Goal: Transaction & Acquisition: Purchase product/service

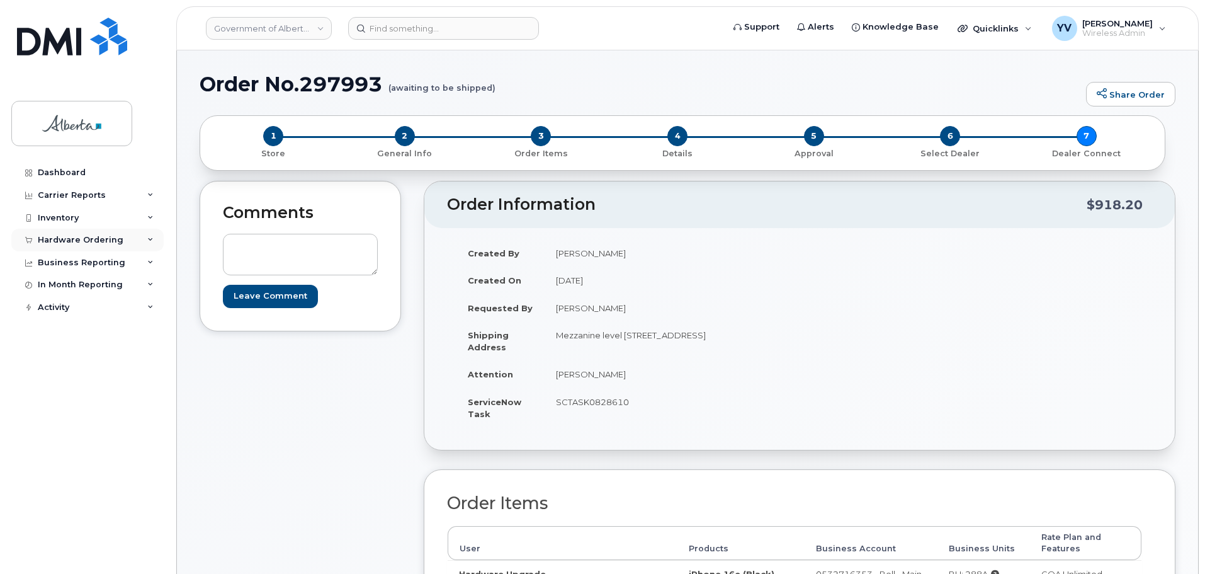
click at [54, 237] on div "Hardware Ordering" at bounding box center [81, 240] width 86 height 10
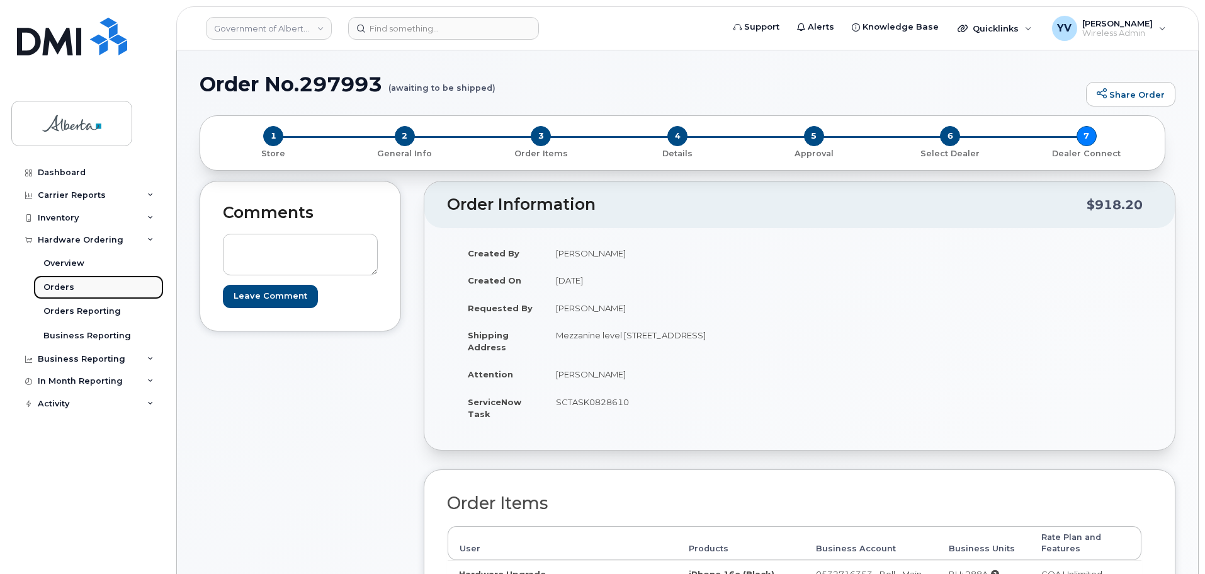
click at [57, 285] on div "Orders" at bounding box center [58, 286] width 31 height 11
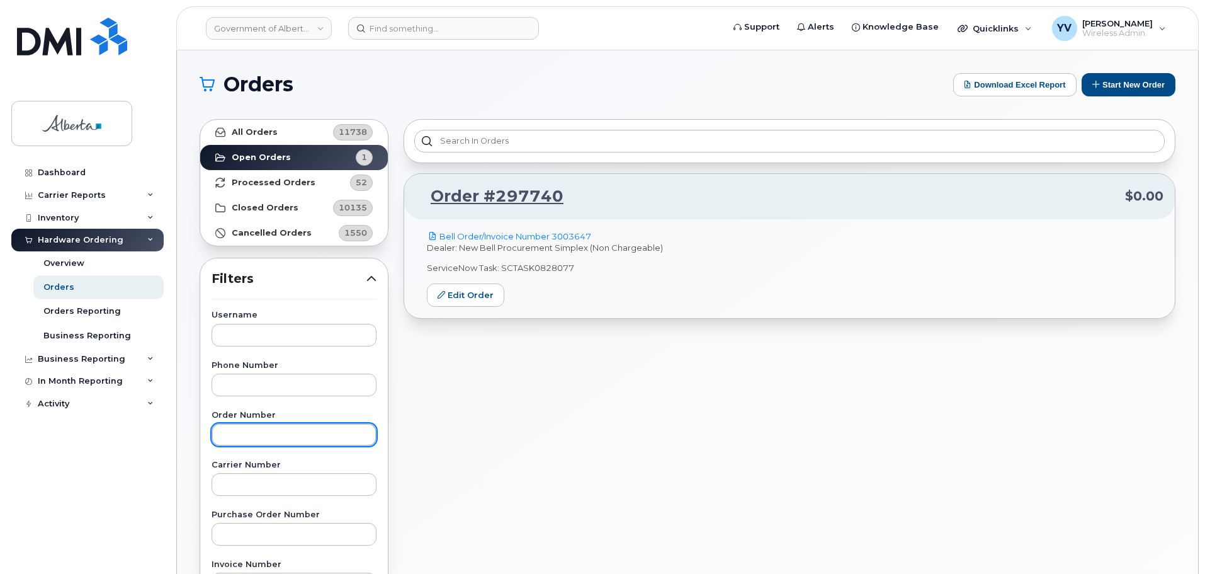
click at [234, 434] on input "text" at bounding box center [294, 434] width 165 height 23
paste input "297072"
type input "297072"
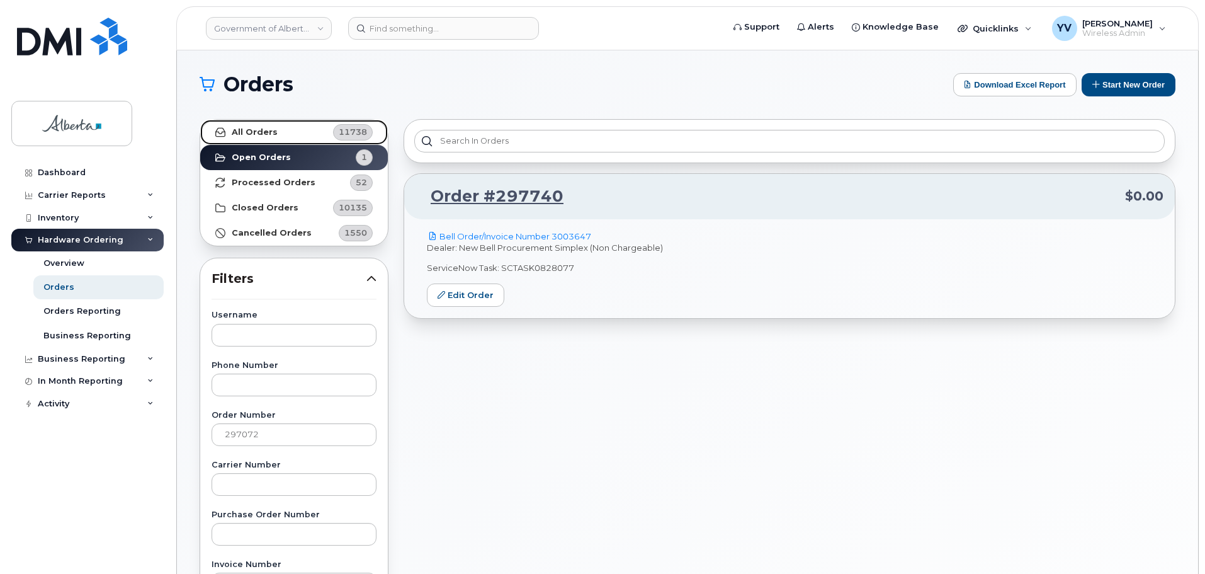
click at [247, 130] on strong "All Orders" at bounding box center [255, 132] width 46 height 10
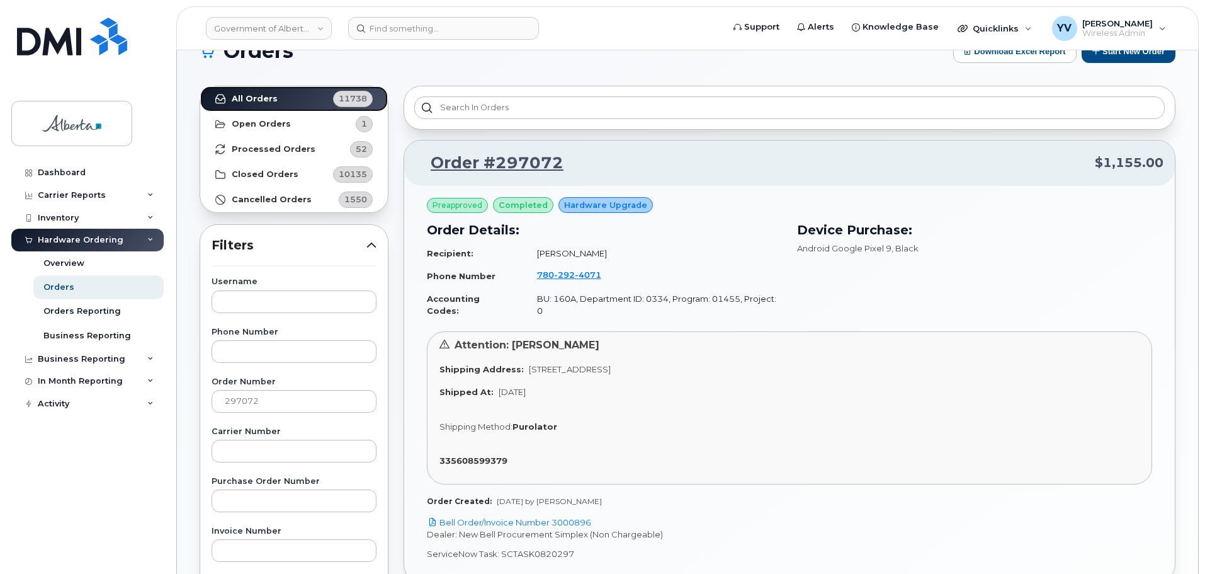
scroll to position [62, 0]
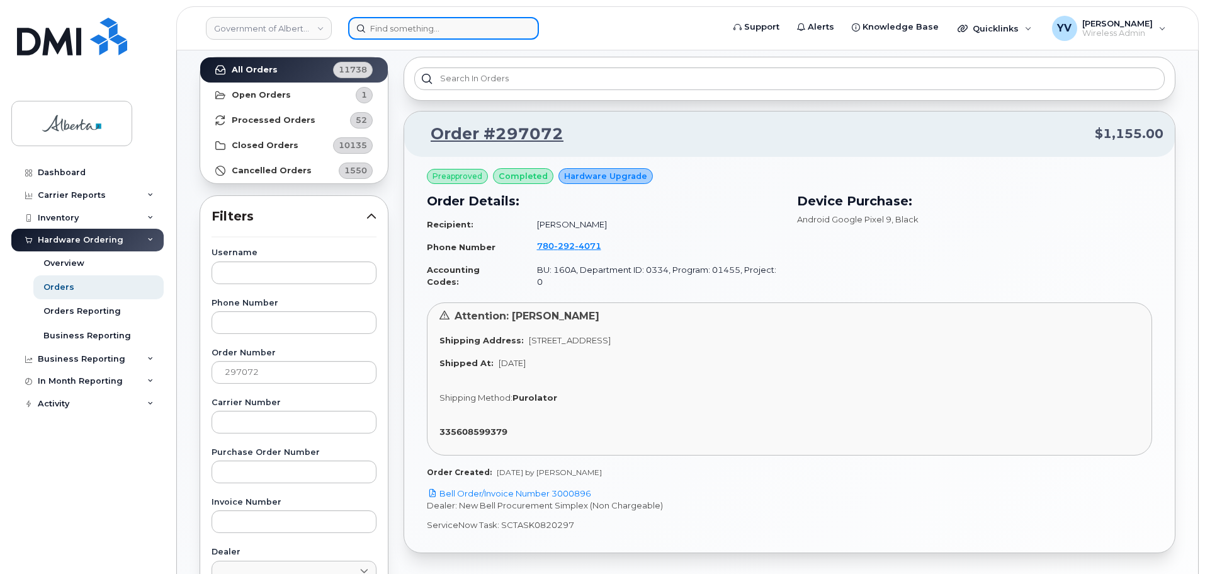
click at [387, 27] on input at bounding box center [443, 28] width 191 height 23
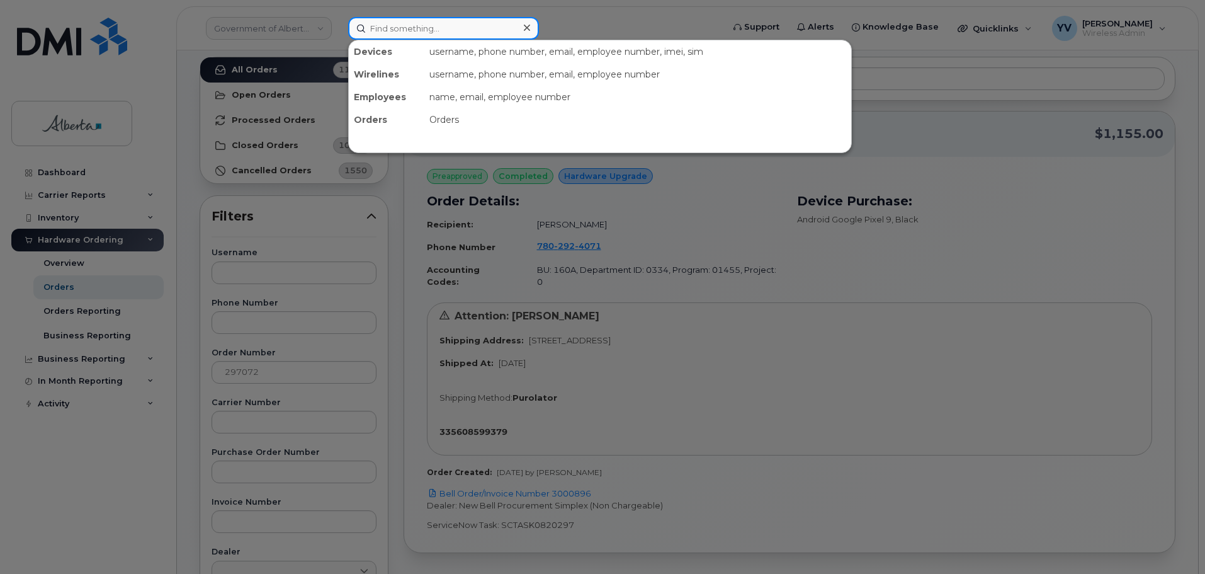
paste input "7802924071"
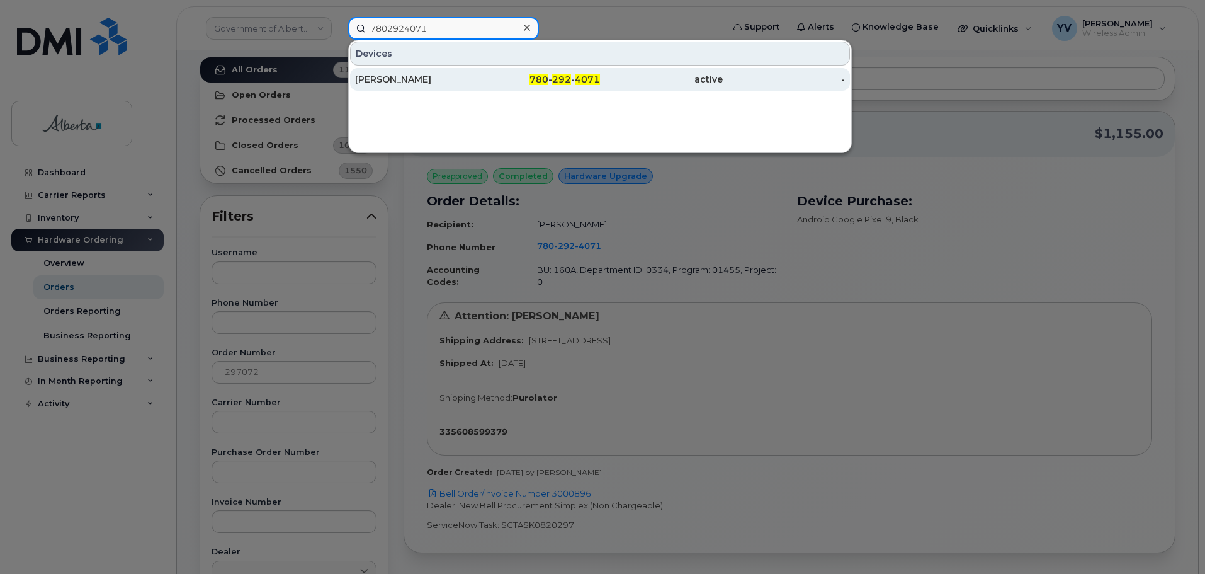
type input "7802924071"
click at [582, 81] on span "4071" at bounding box center [587, 79] width 25 height 11
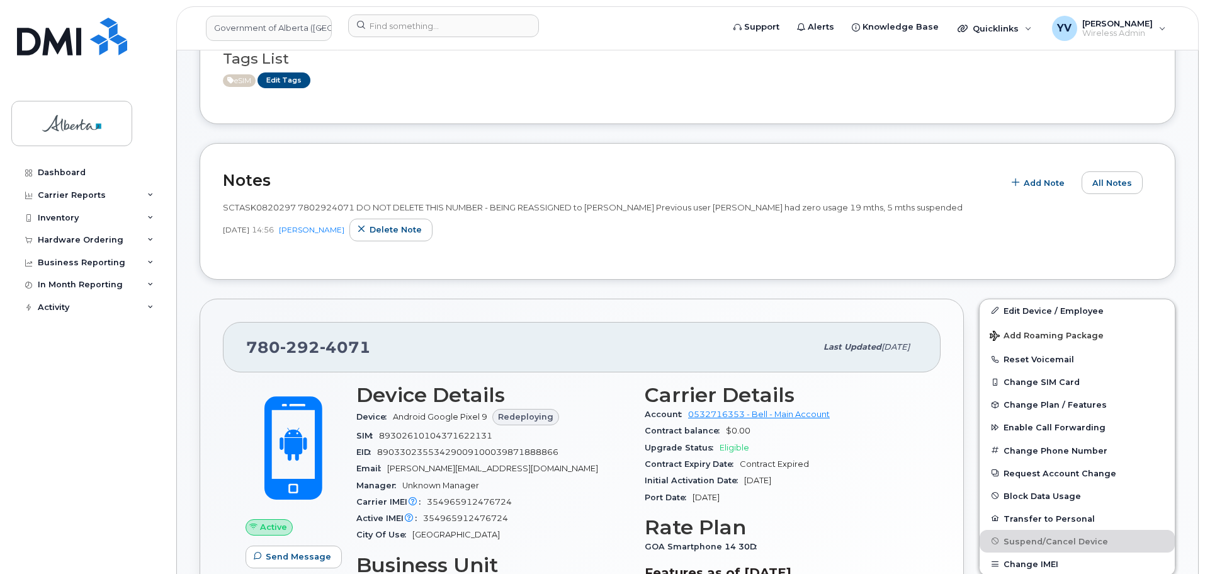
scroll to position [127, 0]
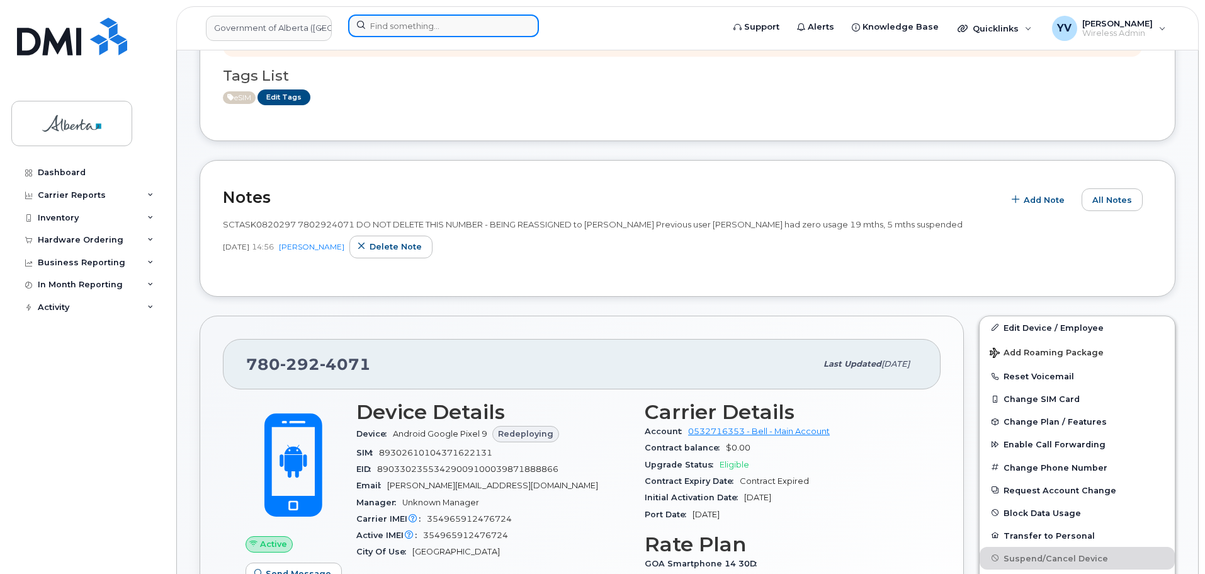
click at [383, 28] on input at bounding box center [443, 25] width 191 height 23
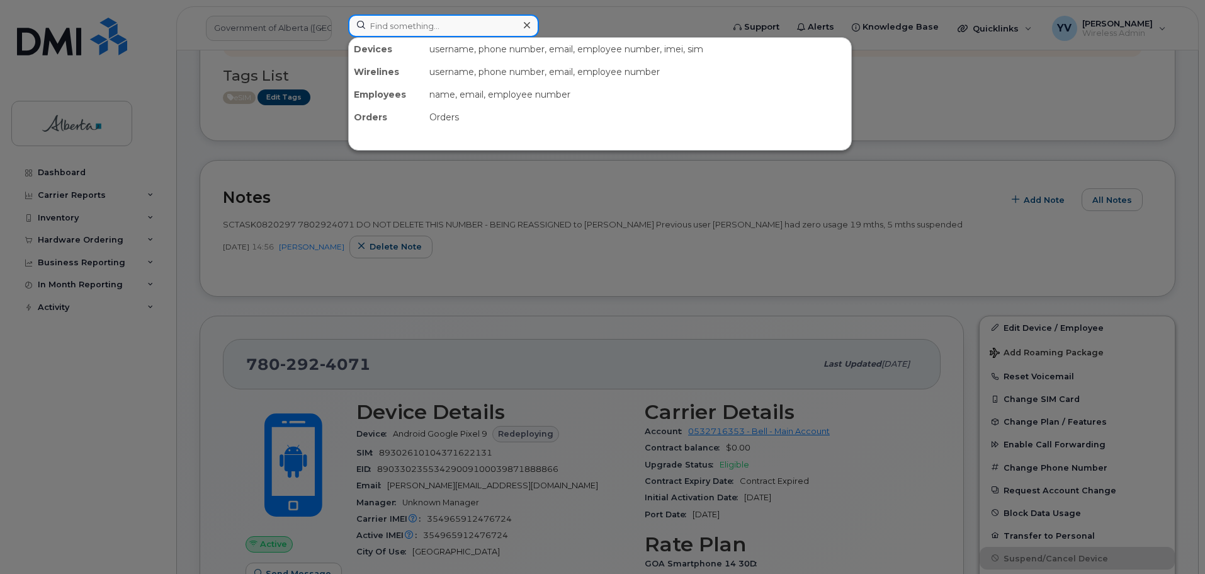
paste input "7804049310"
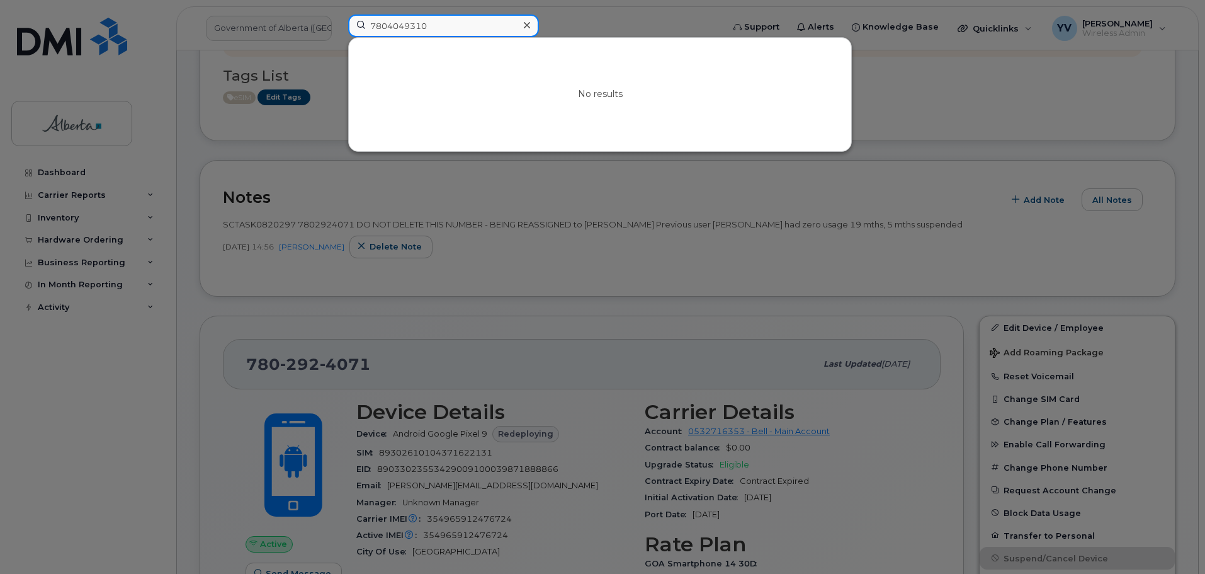
click at [387, 26] on input "7804049310" at bounding box center [443, 25] width 191 height 23
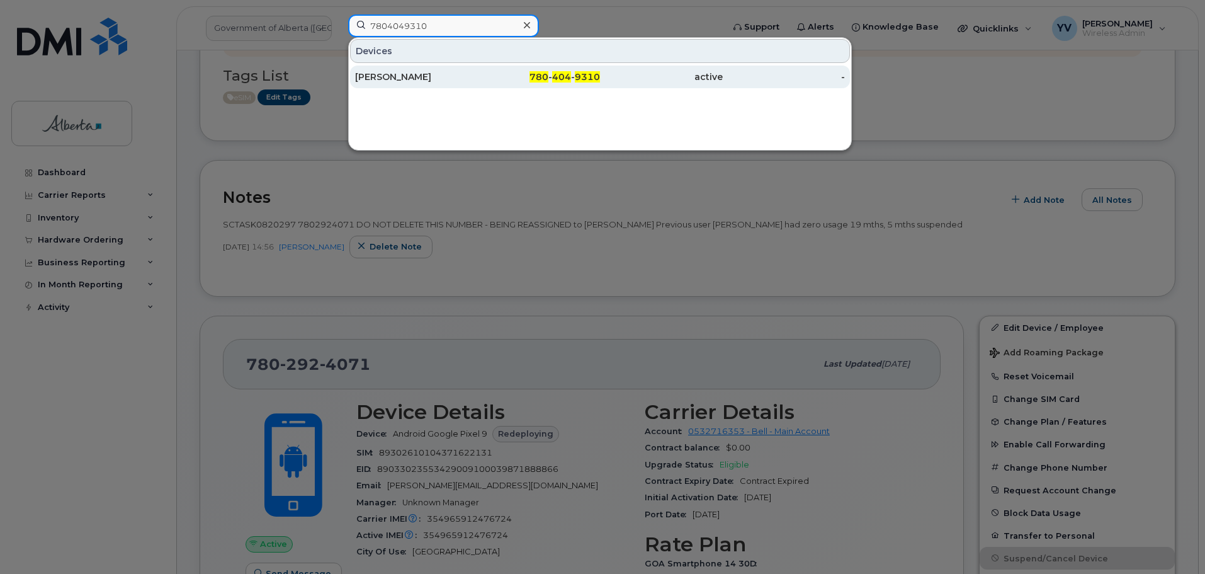
type input "7804049310"
click at [561, 71] on div "780 - 404 - 9310" at bounding box center [539, 77] width 123 height 13
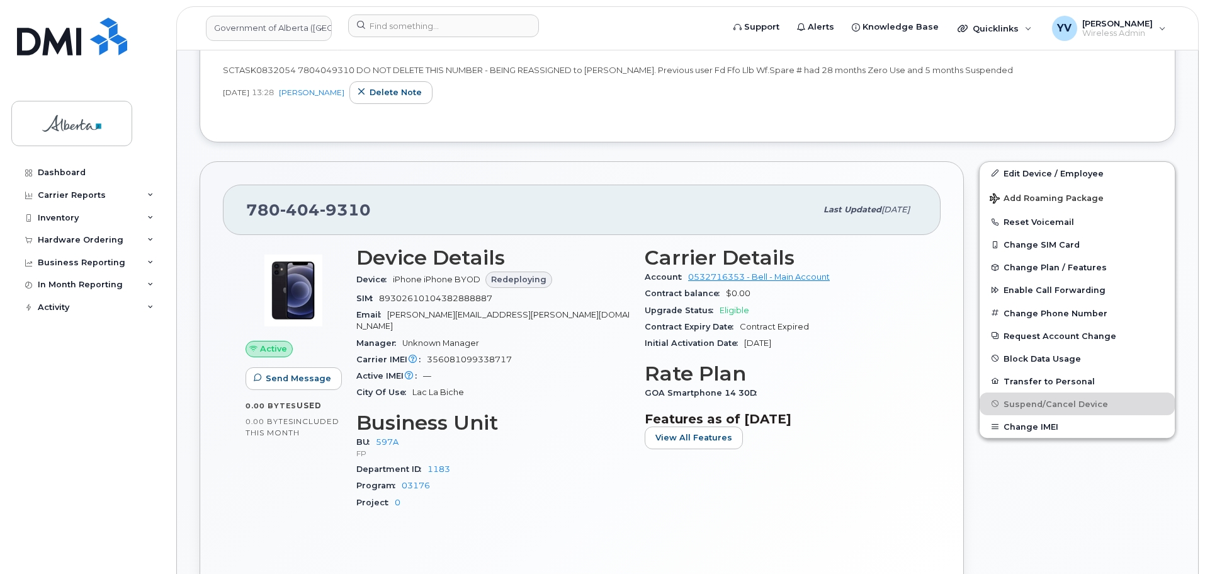
scroll to position [393, 0]
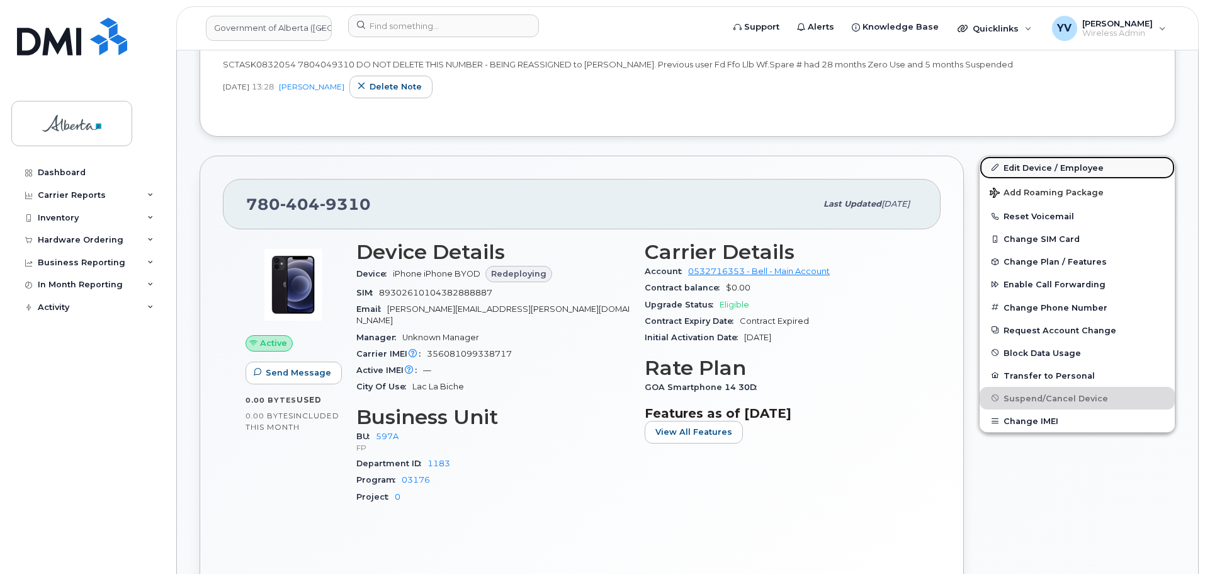
click at [1039, 165] on link "Edit Device / Employee" at bounding box center [1077, 167] width 195 height 23
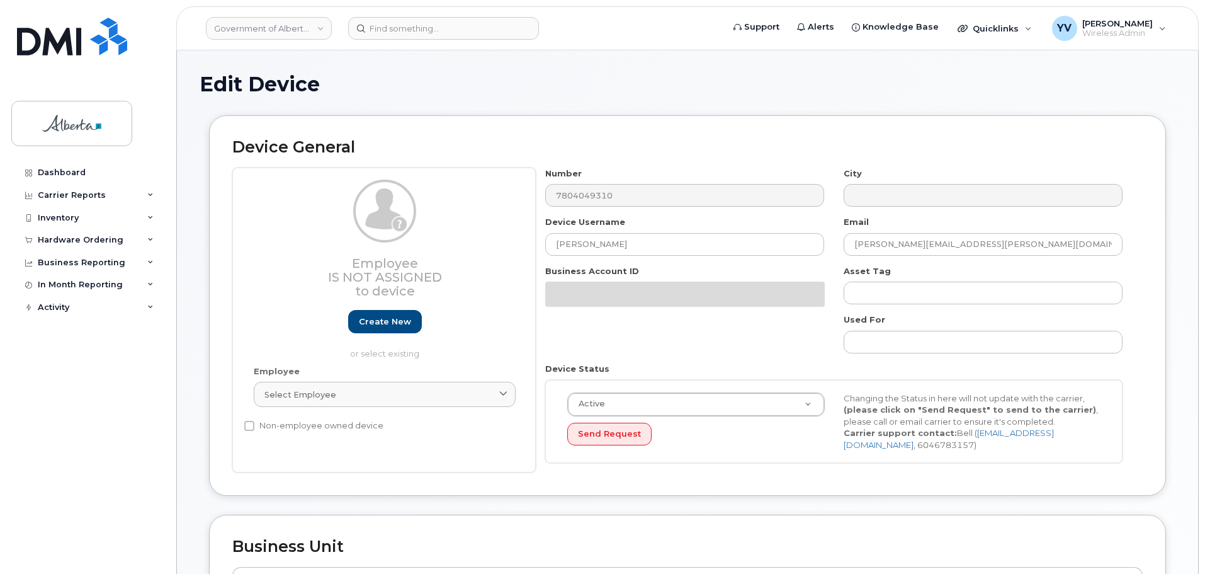
select select "4797726"
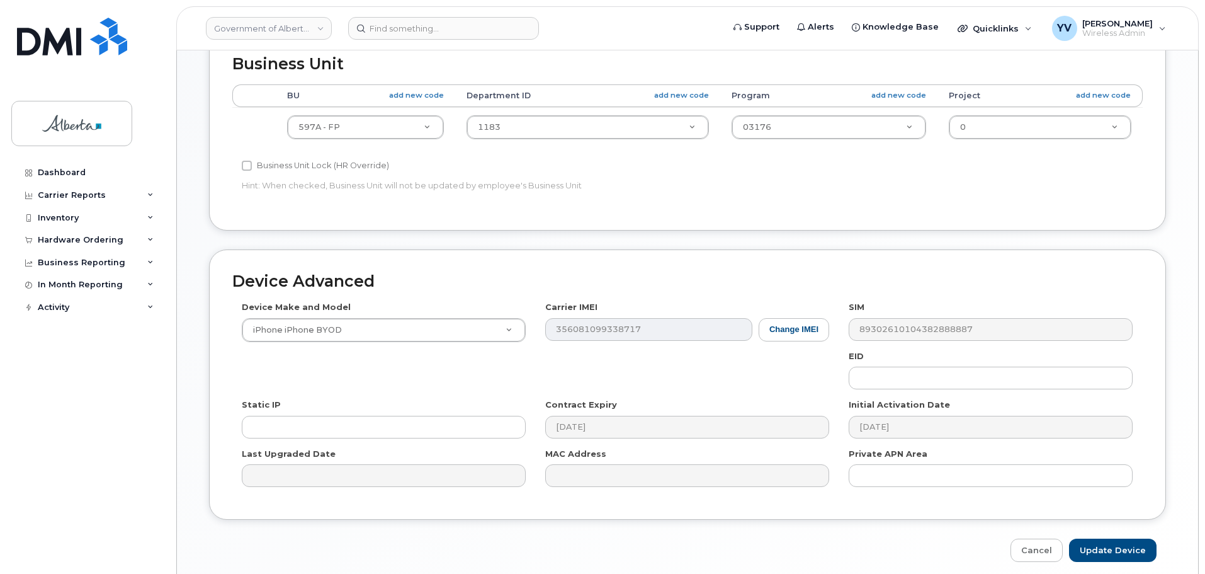
scroll to position [533, 0]
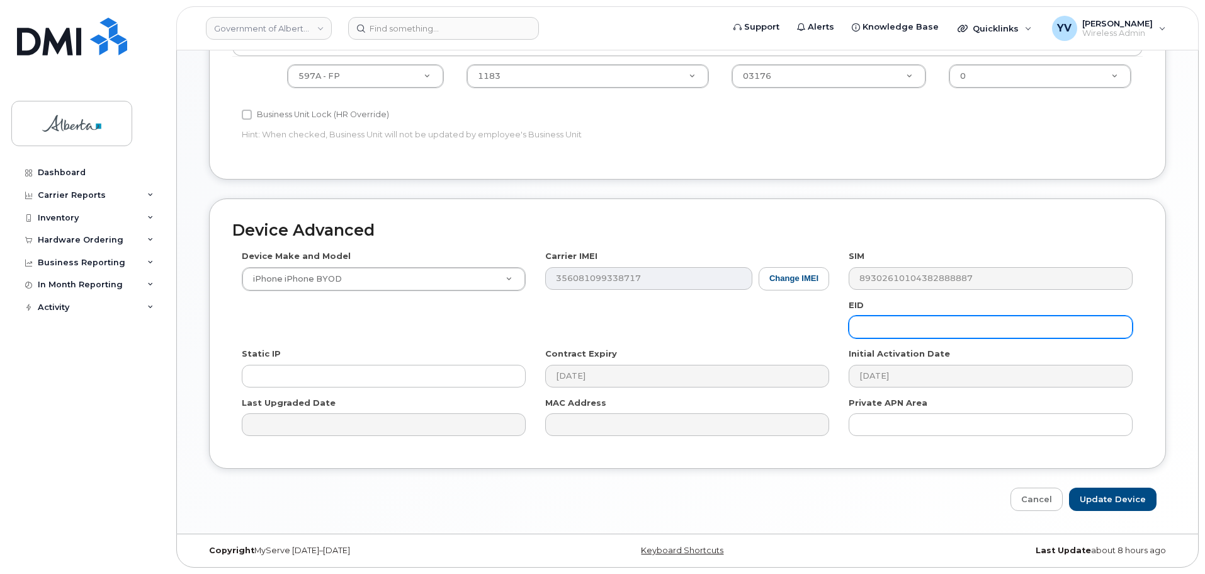
click at [881, 321] on input "text" at bounding box center [991, 326] width 284 height 23
paste input "89043052010008887025008994472577"
type input "89043052010008887025008994472577"
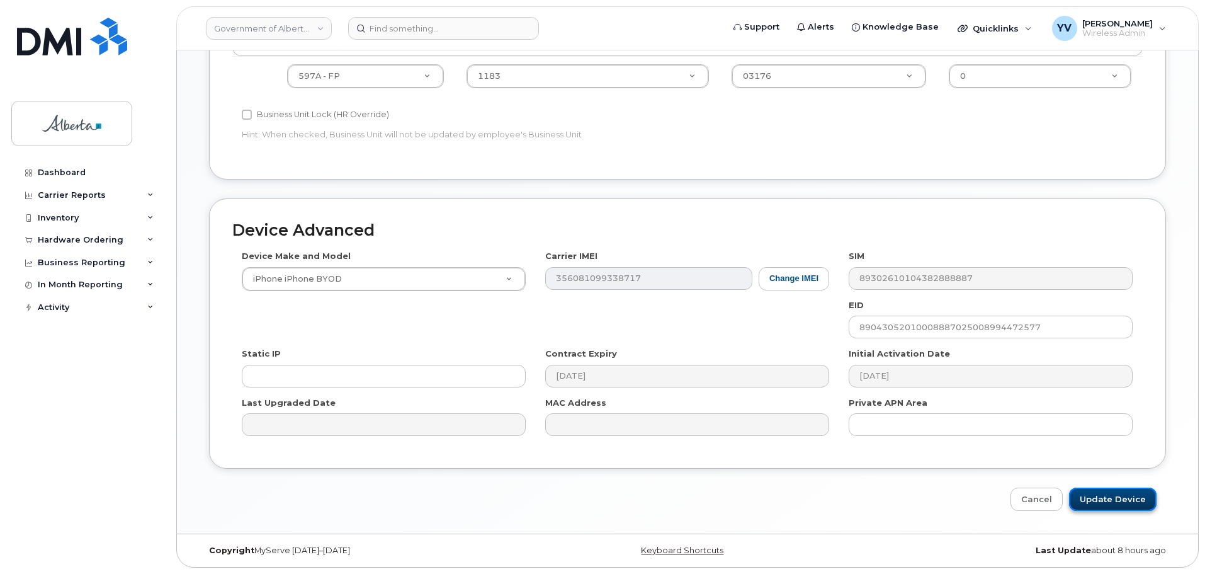
click at [1121, 493] on input "Update Device" at bounding box center [1113, 498] width 88 height 23
type input "Saving..."
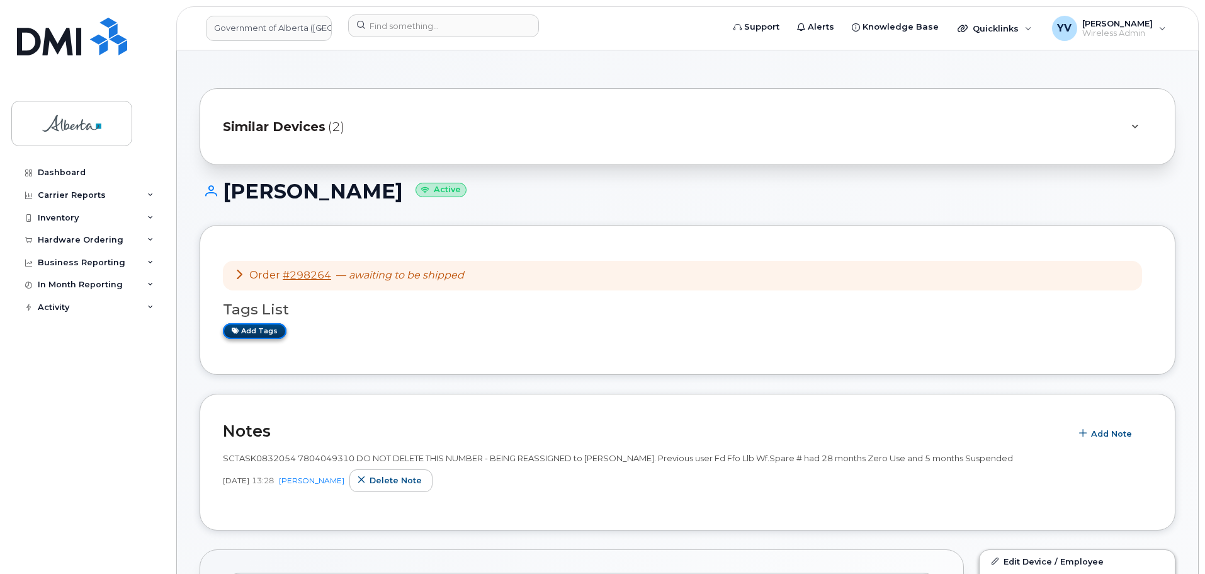
click at [259, 329] on link "Add tags" at bounding box center [255, 331] width 64 height 16
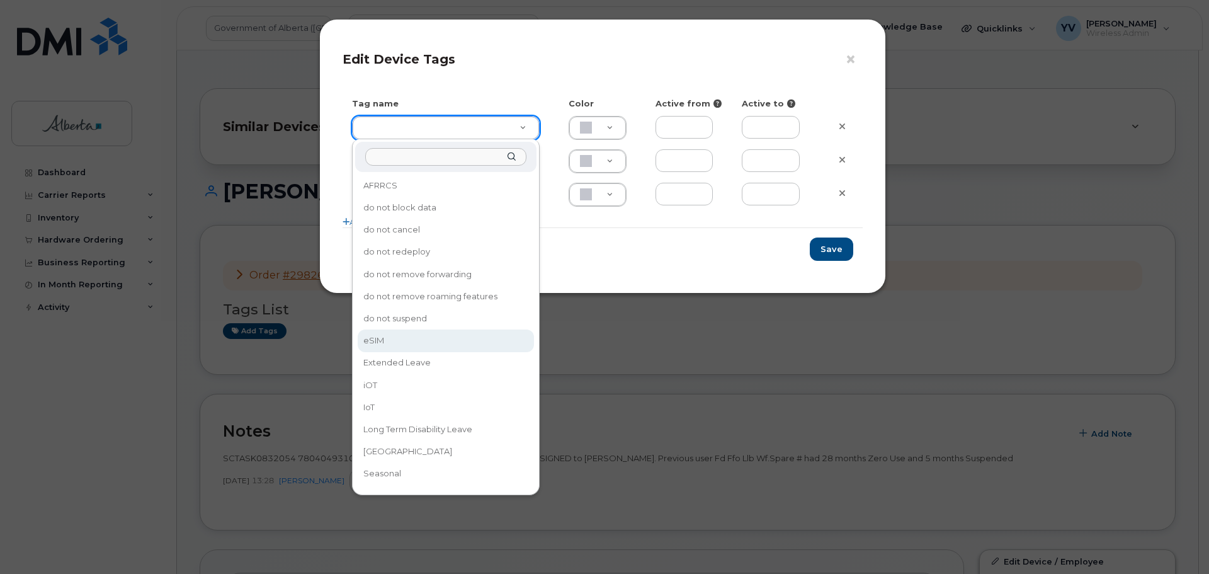
type input "eSIM"
type input "D6CDC1"
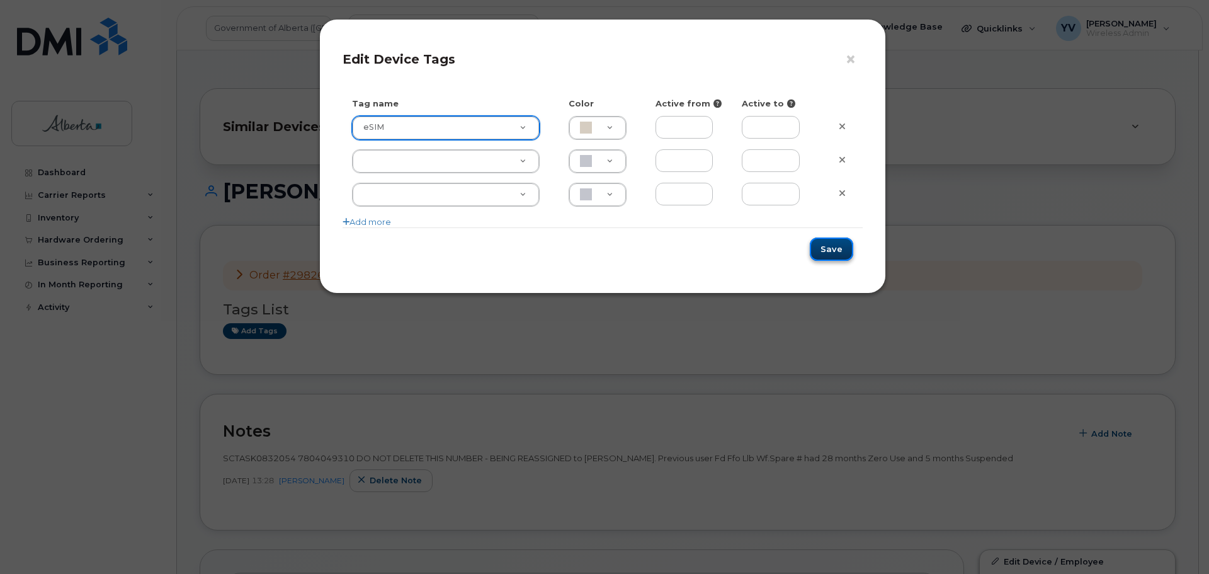
click at [829, 247] on button "Save" at bounding box center [831, 248] width 43 height 23
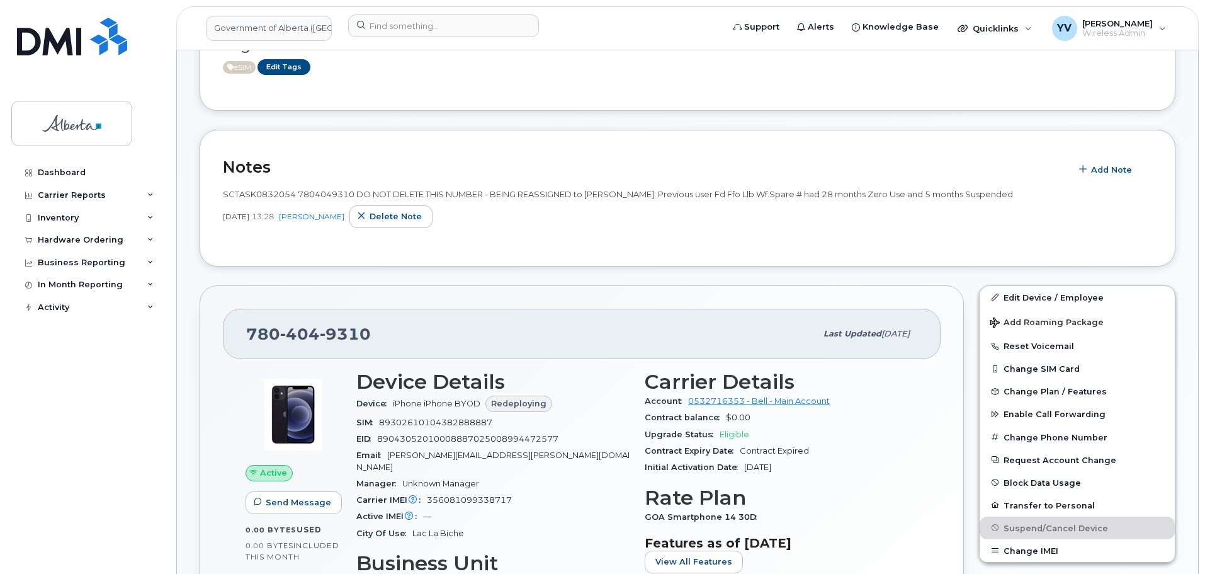
scroll to position [400, 0]
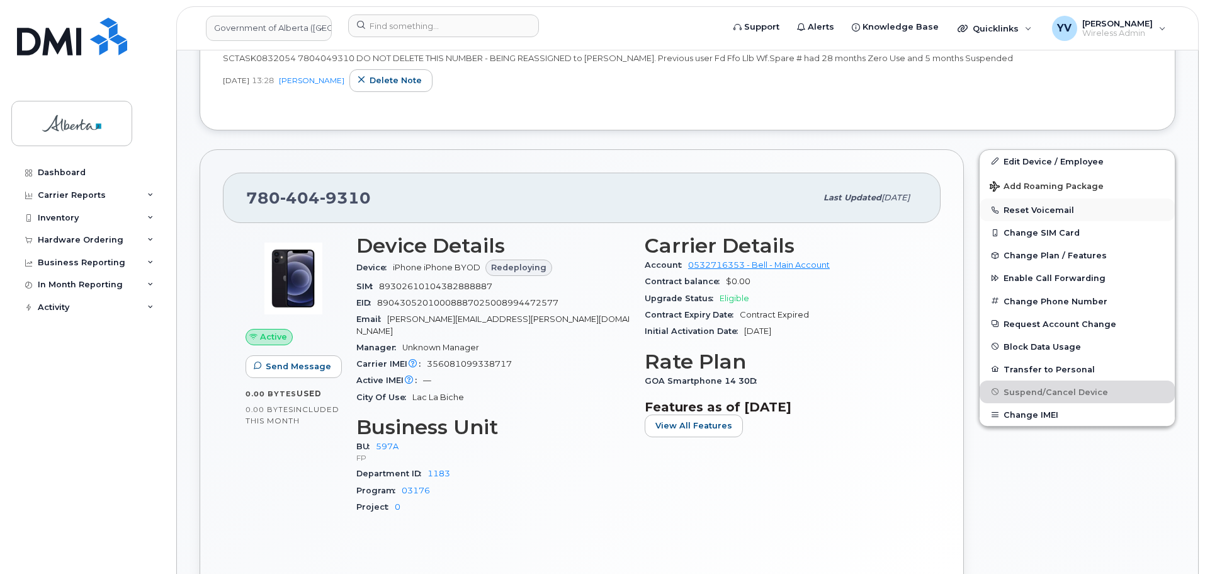
click at [1024, 209] on button "Reset Voicemail" at bounding box center [1077, 209] width 195 height 23
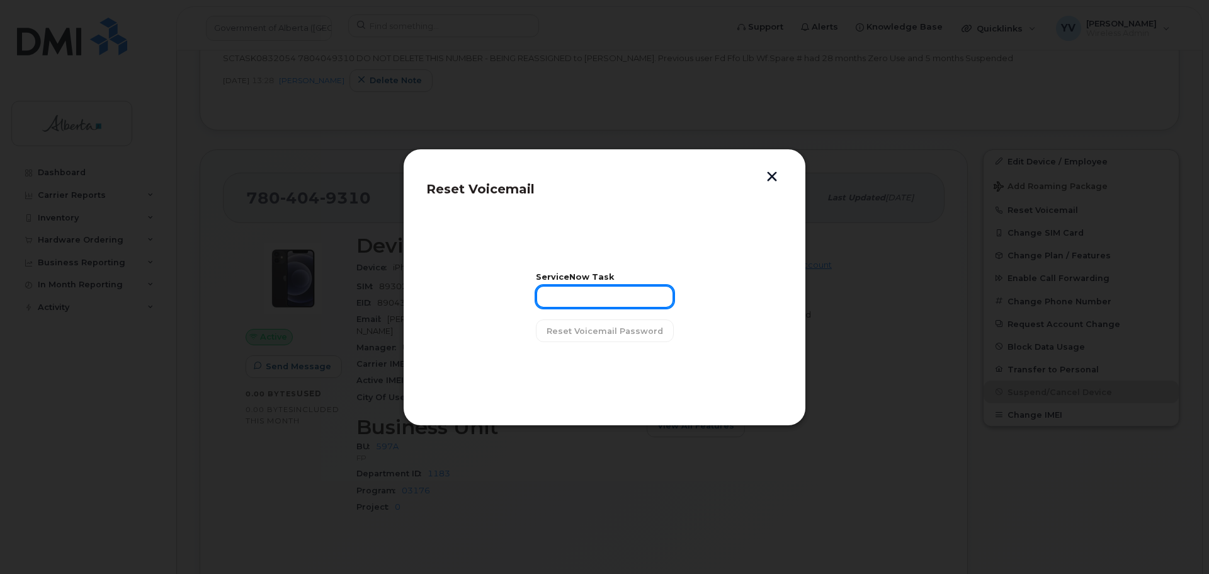
click at [583, 300] on input "text" at bounding box center [605, 296] width 138 height 23
paste input "SCTASK0832054"
type input "SCTASK0832054"
click at [591, 334] on span "Reset Voicemail Password" at bounding box center [604, 331] width 116 height 12
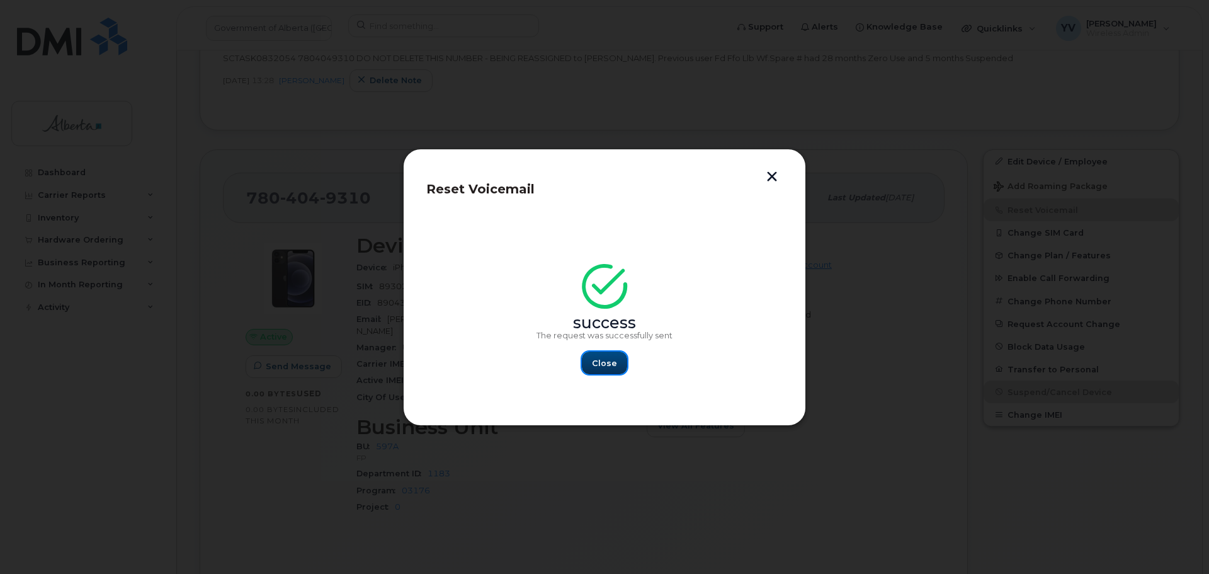
click at [597, 358] on span "Close" at bounding box center [604, 363] width 25 height 12
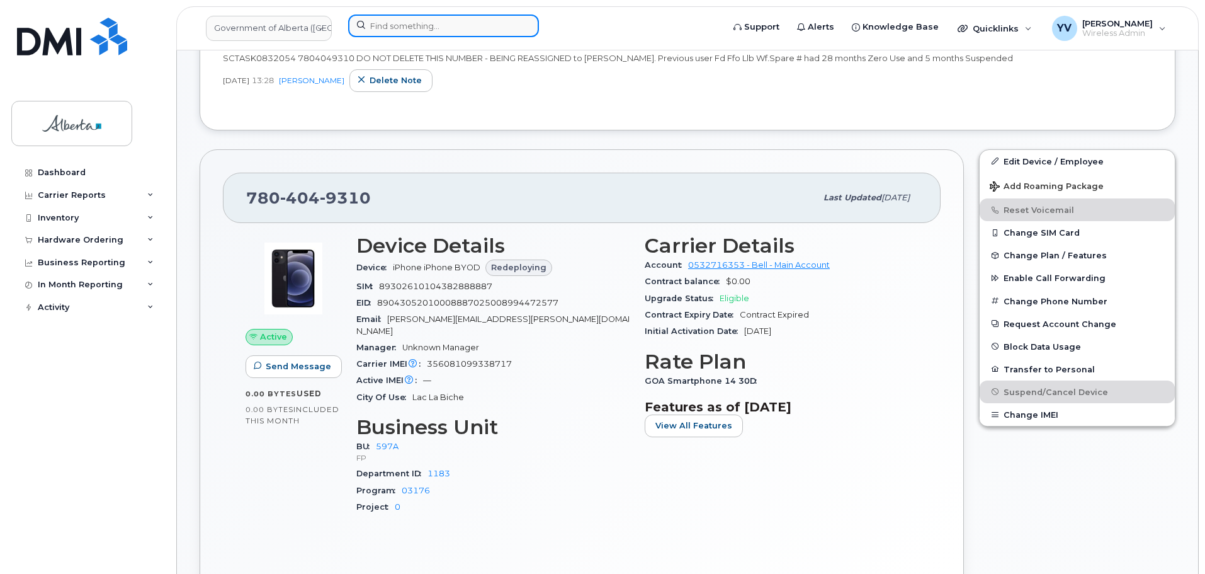
click at [380, 31] on input at bounding box center [443, 25] width 191 height 23
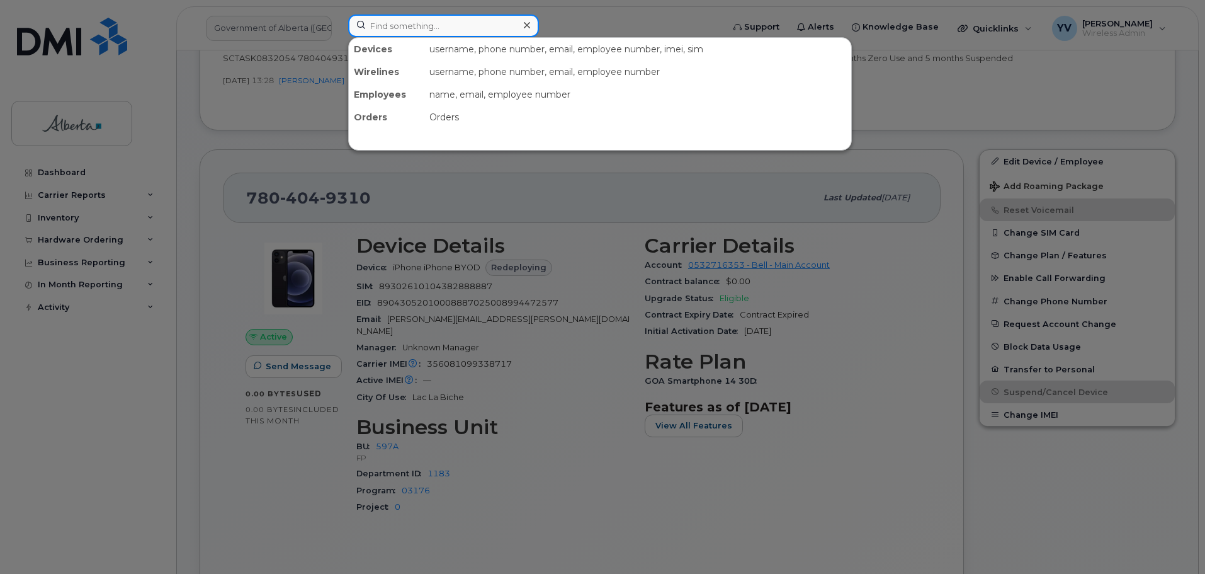
paste input "Christiana Inegbeboh"
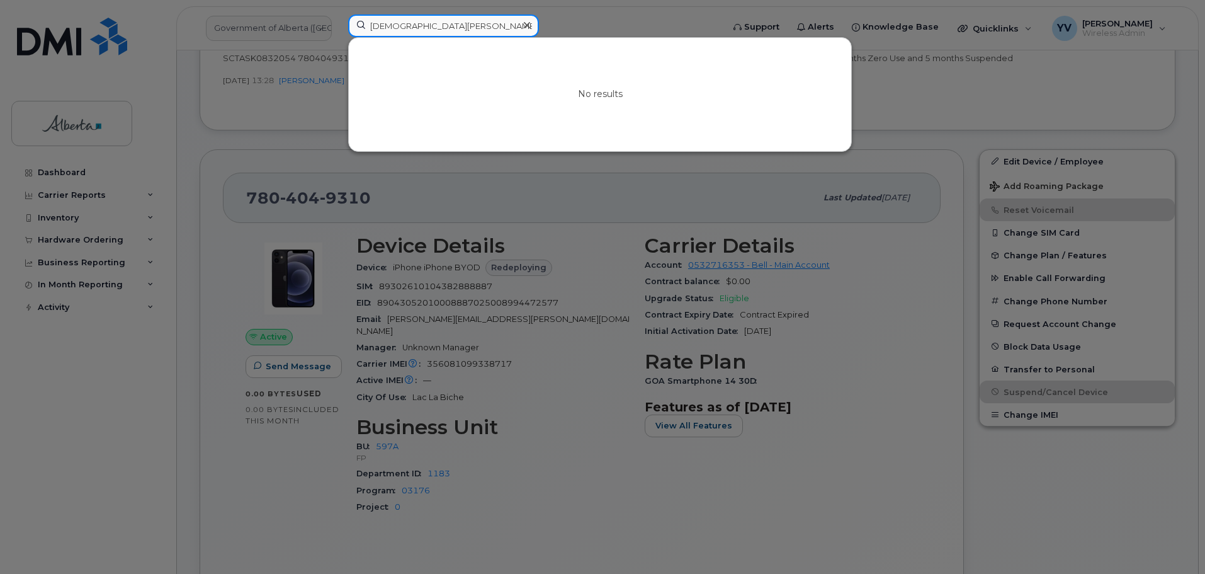
click at [380, 25] on input "Christiana Inegbeboh" at bounding box center [443, 25] width 191 height 23
paste input "7802337737"
type input "Christiana Inegbeboh"
drag, startPoint x: 471, startPoint y: 26, endPoint x: 358, endPoint y: 27, distance: 113.3
click at [358, 27] on input "Christiana Inegbeboh" at bounding box center [443, 25] width 191 height 23
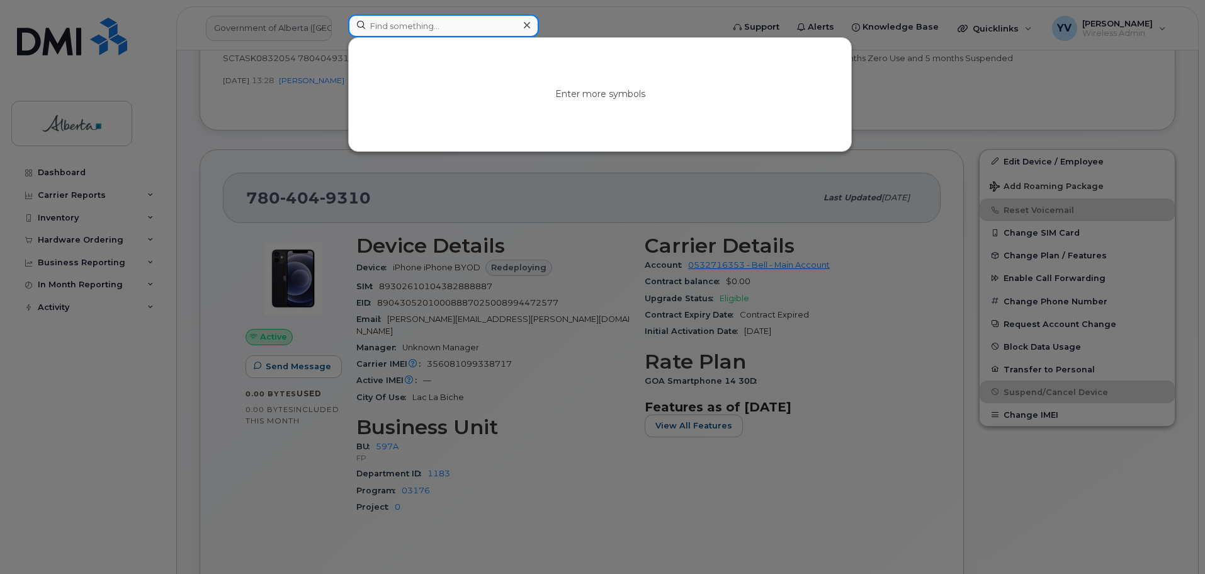
paste input "7802337737"
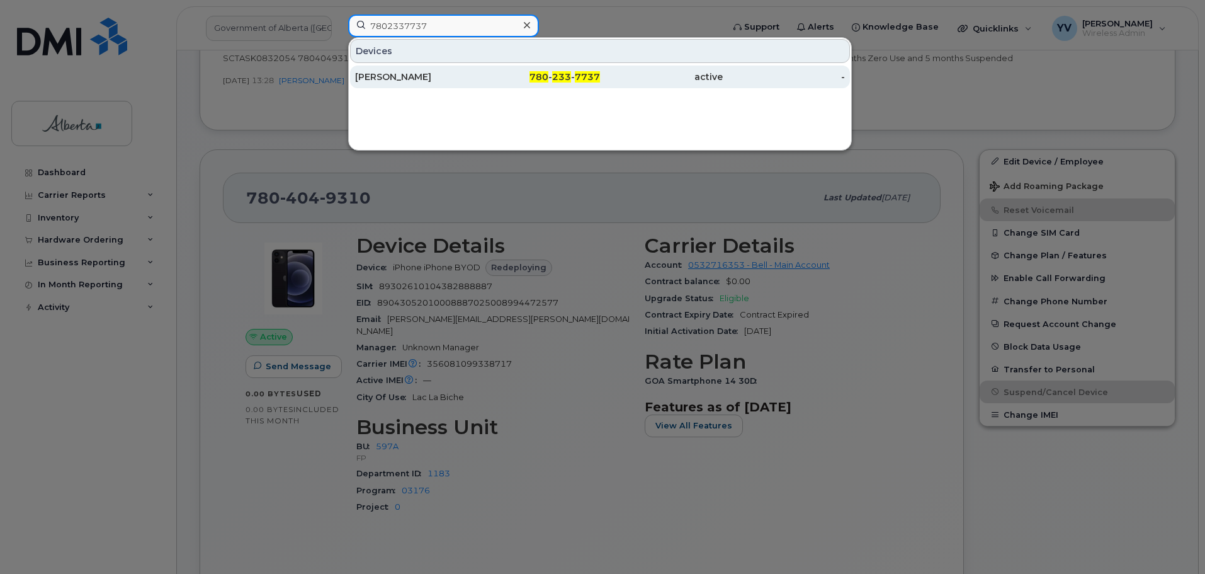
type input "7802337737"
click at [556, 74] on span "233" at bounding box center [561, 76] width 19 height 11
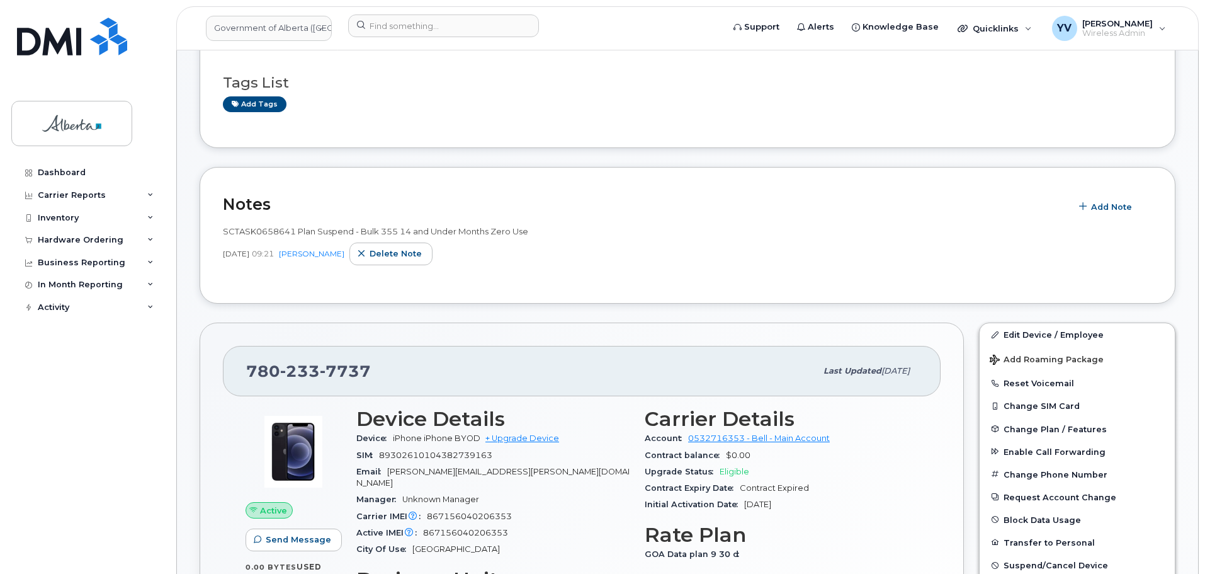
scroll to position [200, 0]
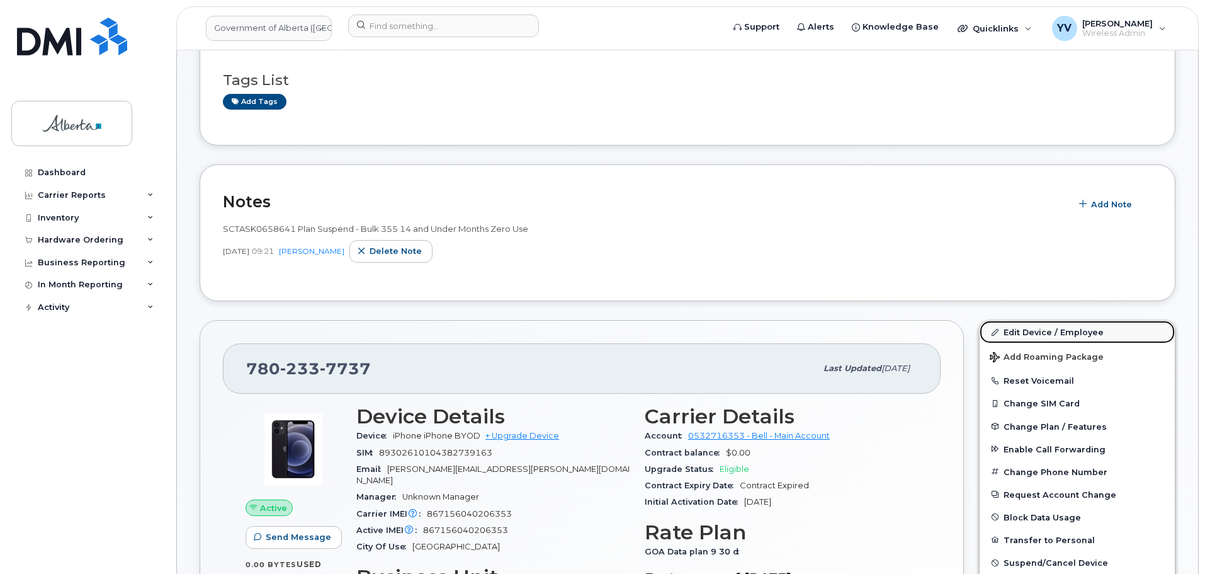
click at [1029, 334] on link "Edit Device / Employee" at bounding box center [1077, 331] width 195 height 23
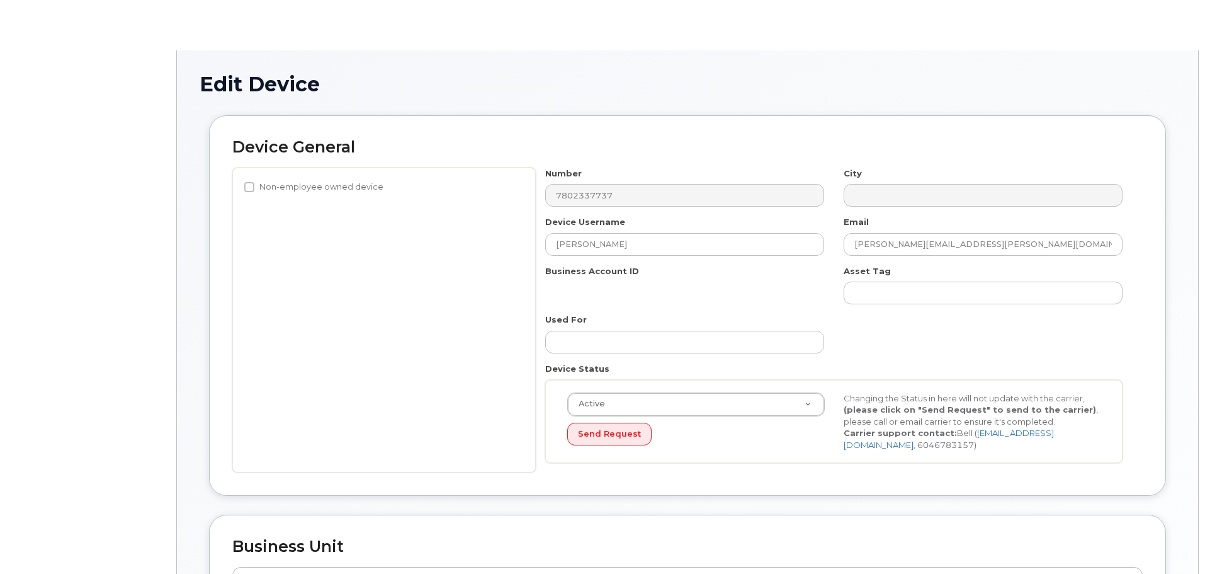
select select "4749748"
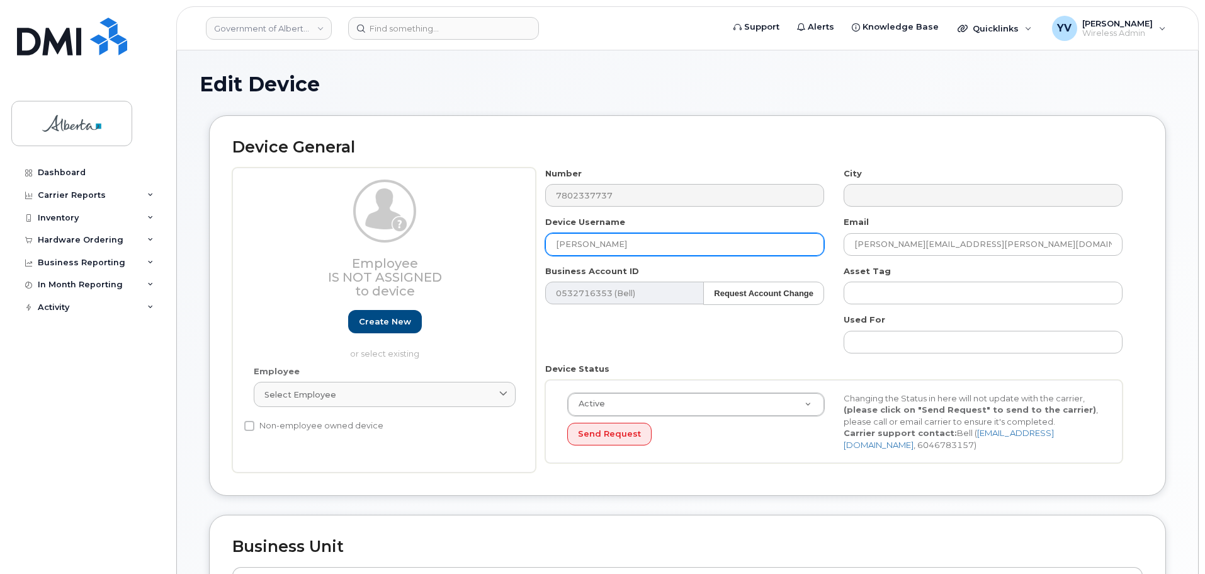
drag, startPoint x: 636, startPoint y: 246, endPoint x: 557, endPoint y: 248, distance: 79.4
click at [557, 248] on input "[PERSON_NAME]" at bounding box center [684, 244] width 279 height 23
paste input "[DEMOGRAPHIC_DATA][PERSON_NAME]"
type input "[DEMOGRAPHIC_DATA][PERSON_NAME]"
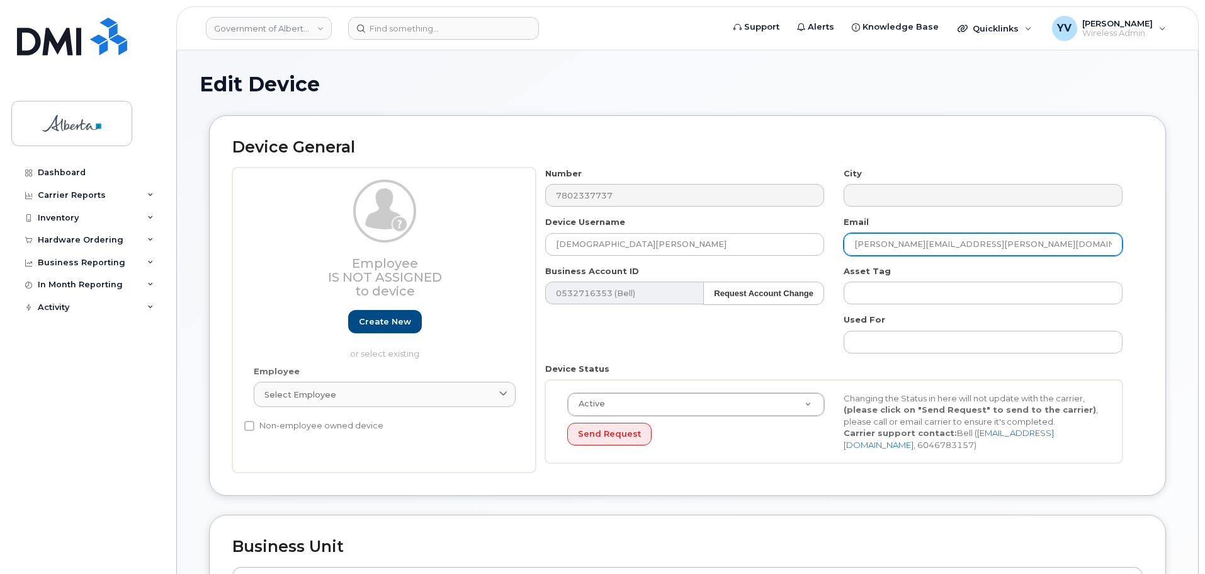
drag, startPoint x: 996, startPoint y: 243, endPoint x: 853, endPoint y: 251, distance: 143.1
click at [853, 251] on input "rhonda.nimrichter@gov.ab.ca" at bounding box center [983, 244] width 279 height 23
paste input "Christiana.Inegbeboh"
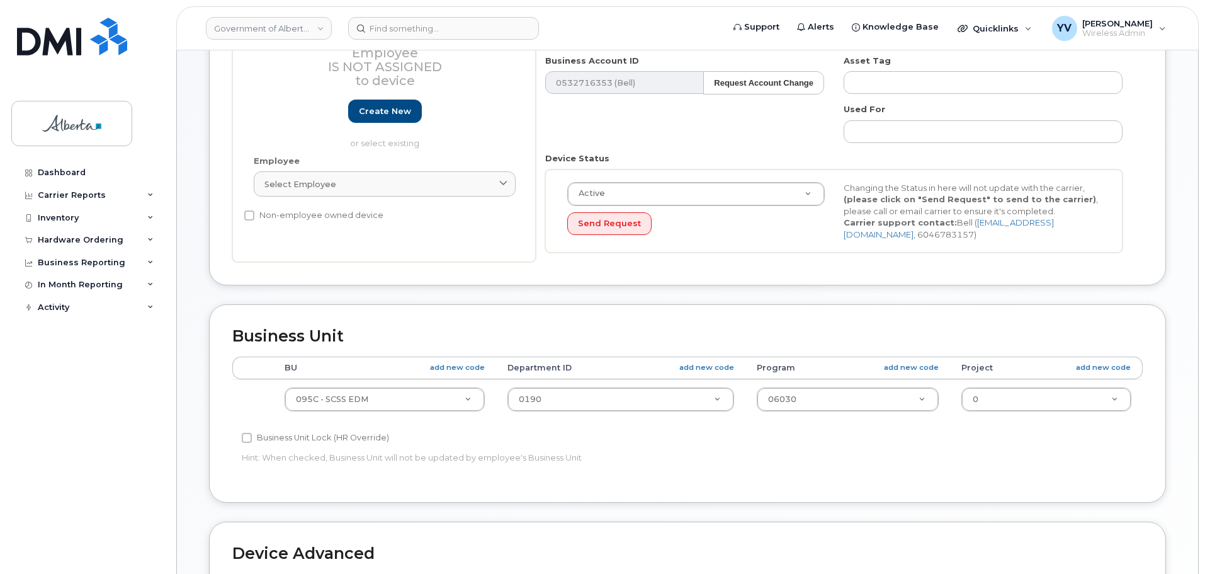
scroll to position [218, 0]
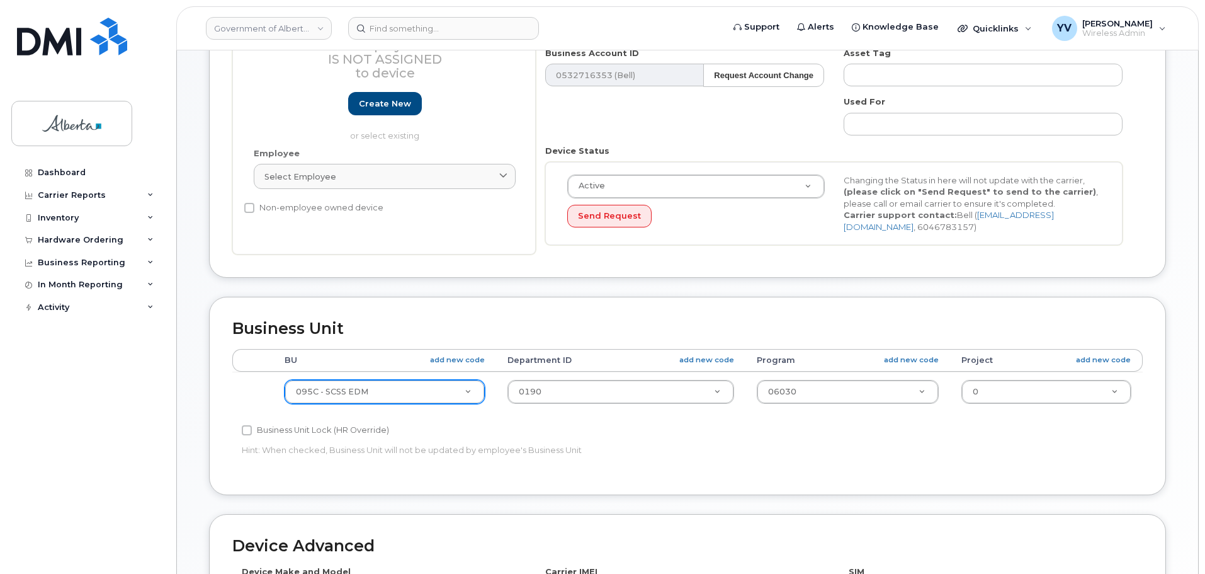
type input "[EMAIL_ADDRESS][DOMAIN_NAME]"
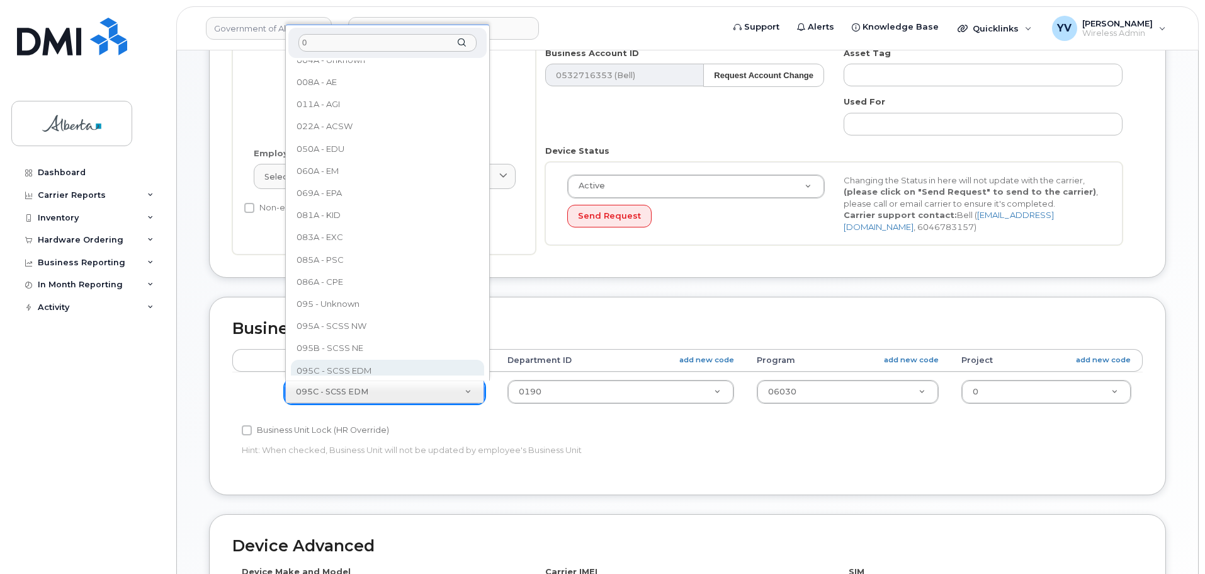
scroll to position [0, 0]
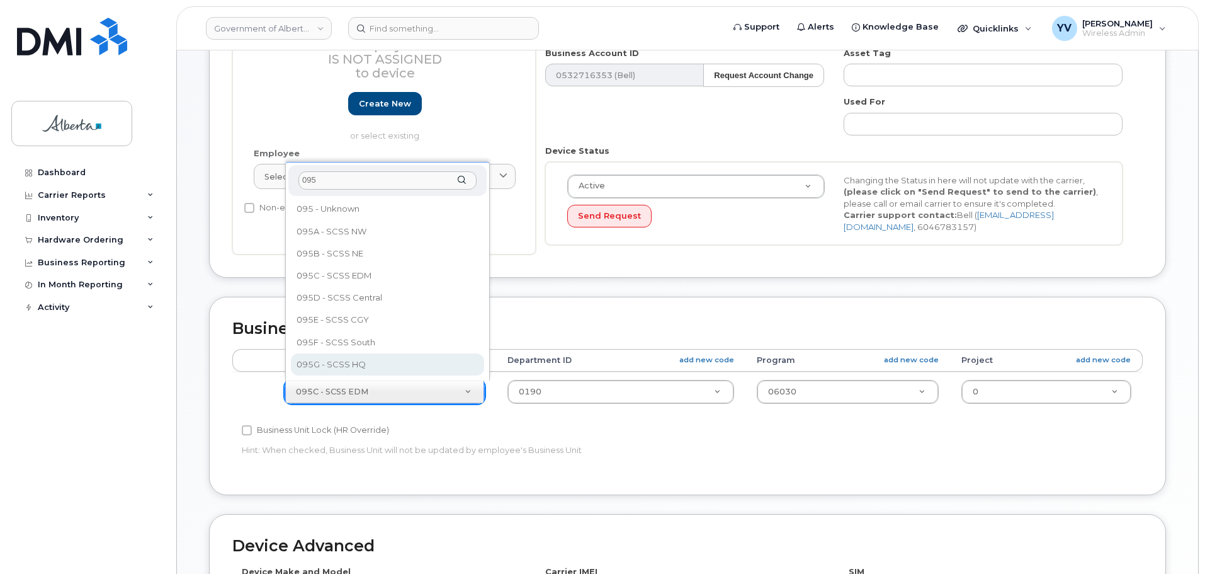
type input "095"
select select "4120333"
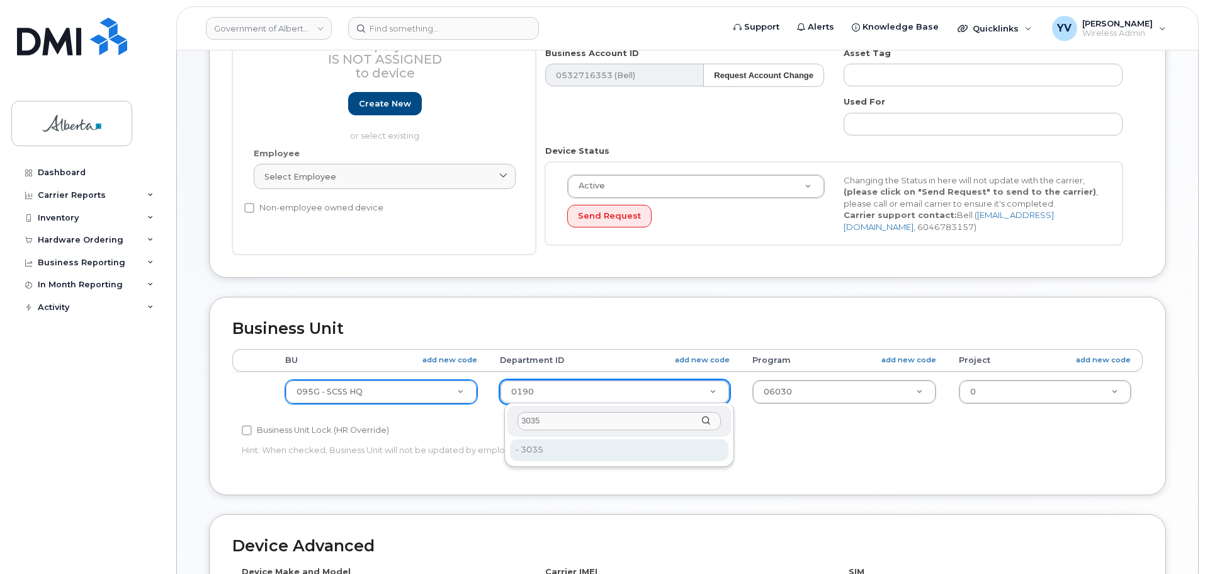
type input "3035"
type input "4752745"
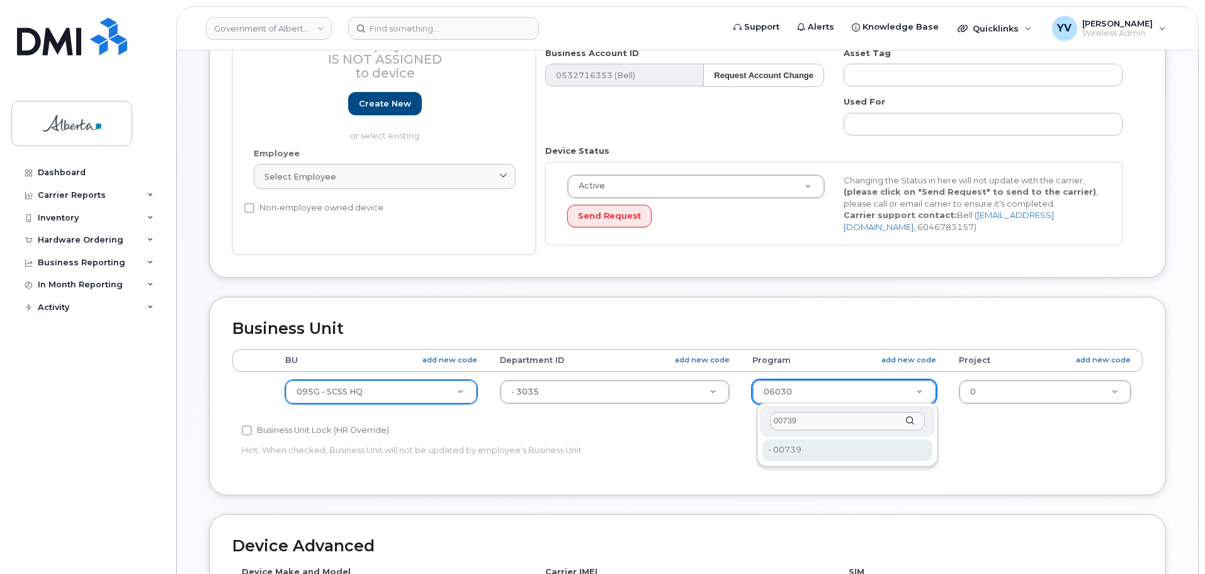
type input "00739"
type input "4753552"
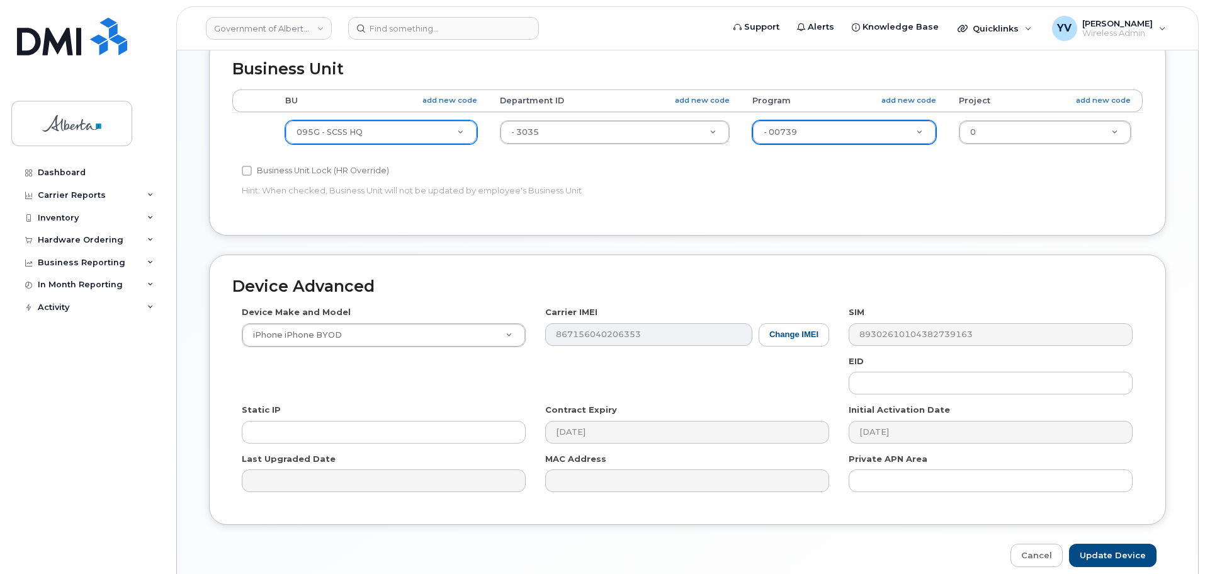
scroll to position [484, 0]
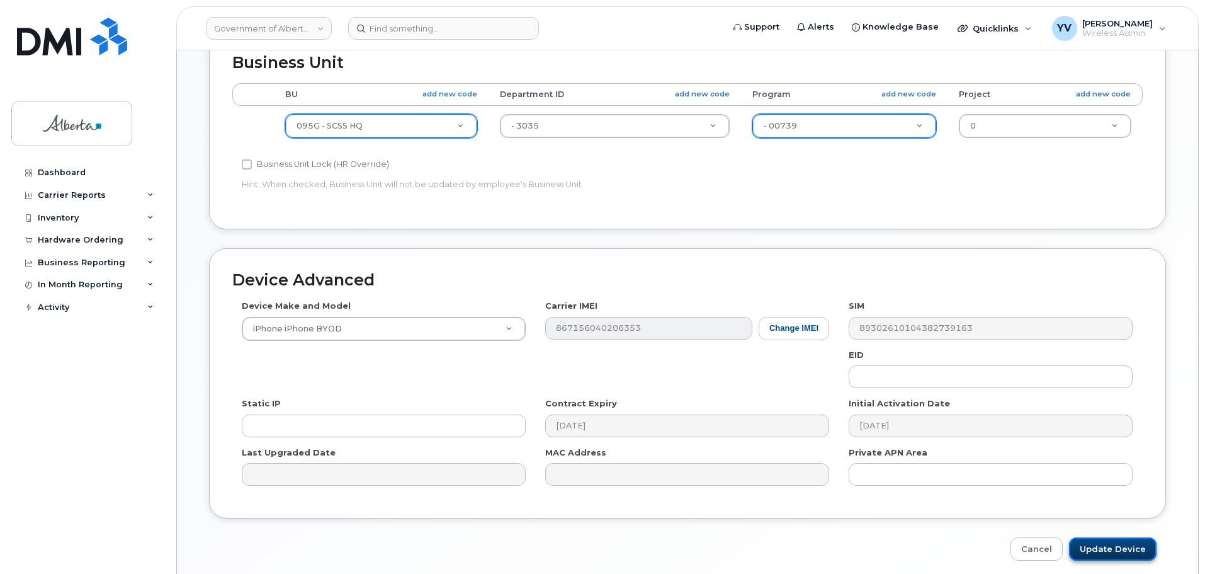
click at [1105, 546] on input "Update Device" at bounding box center [1113, 548] width 88 height 23
type input "Saving..."
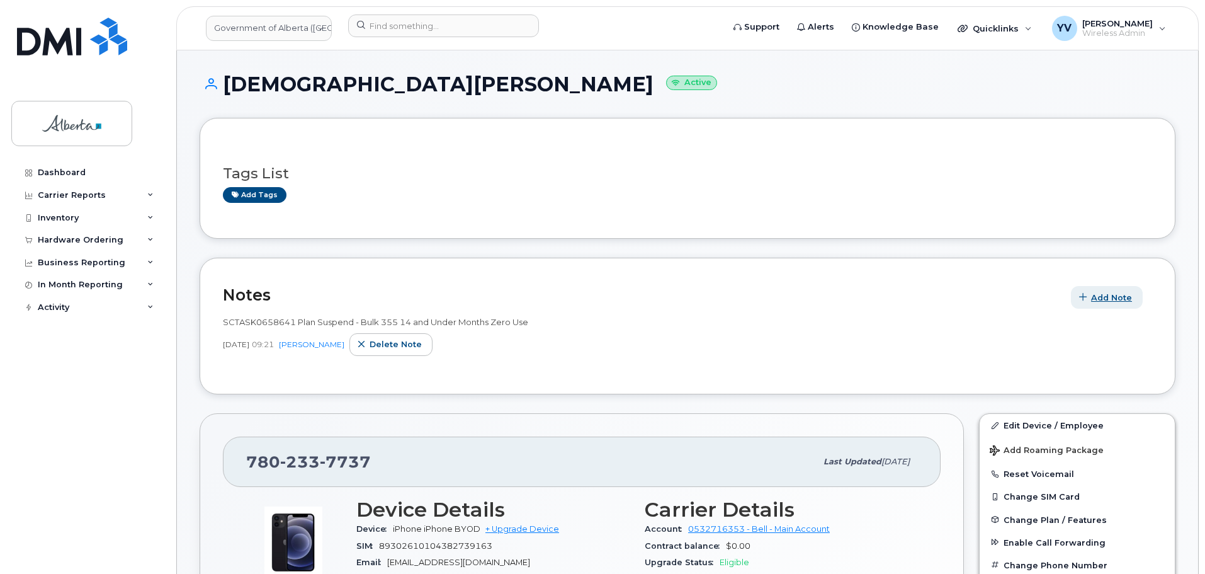
click at [1112, 293] on span "Add Note" at bounding box center [1111, 297] width 41 height 12
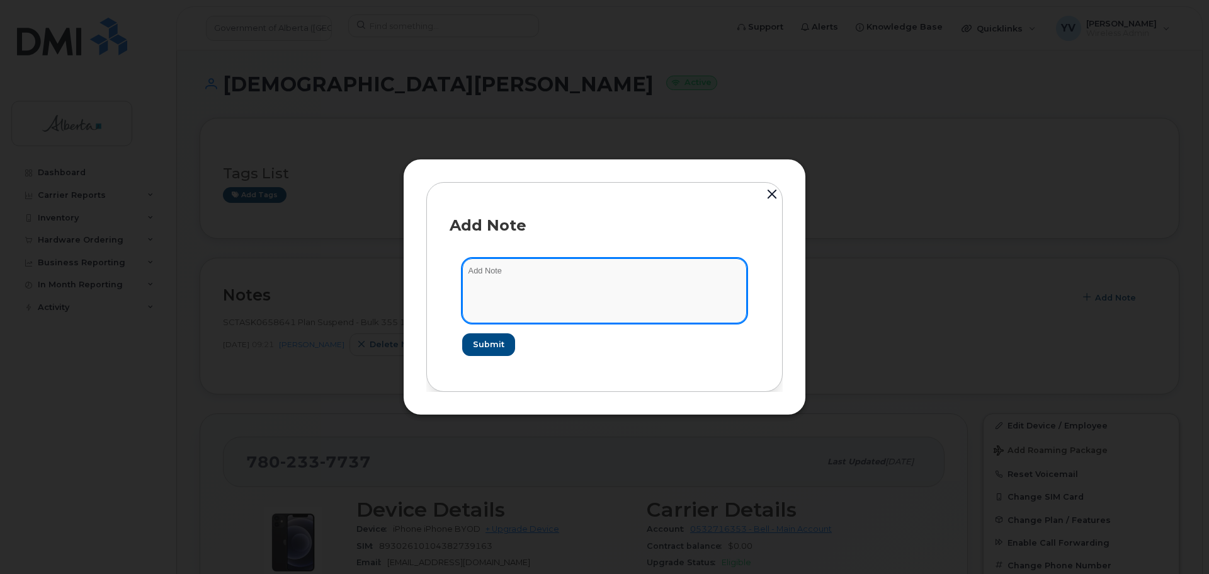
click at [477, 283] on textarea at bounding box center [604, 290] width 285 height 64
paste textarea "SCTASK0832445 7802337737 DO NOT DELETE THIS NUMBER - BEING REASSIGNED to Christ…"
type textarea "SCTASK0832445 7802337737 DO NOT DELETE THIS NUMBER - BEING REASSIGNED to Christ…"
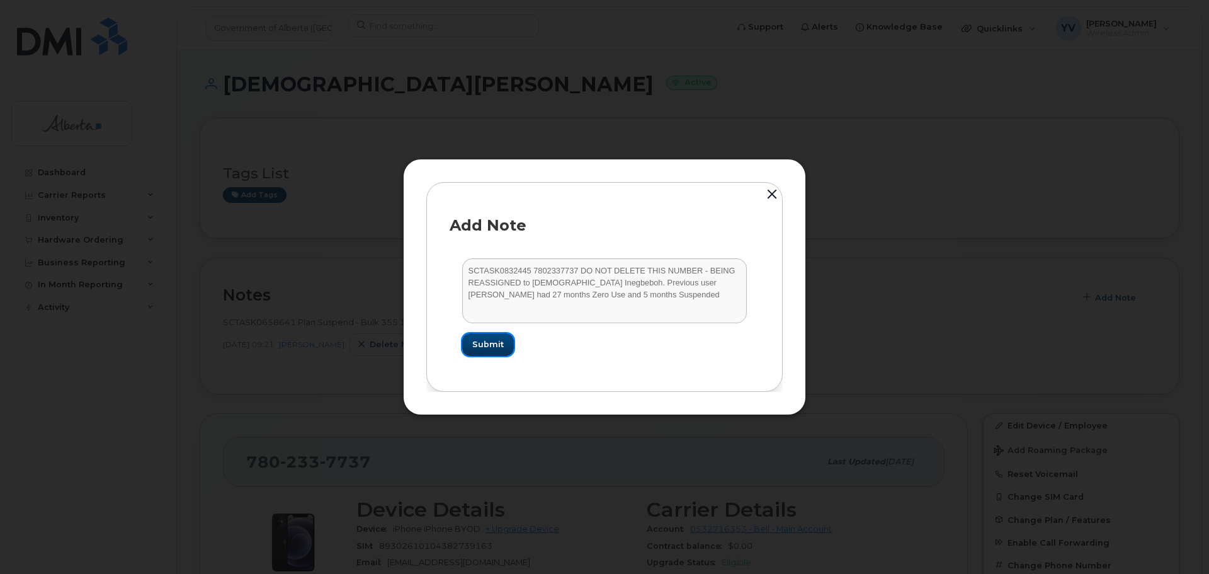
click at [492, 339] on span "Submit" at bounding box center [487, 344] width 31 height 12
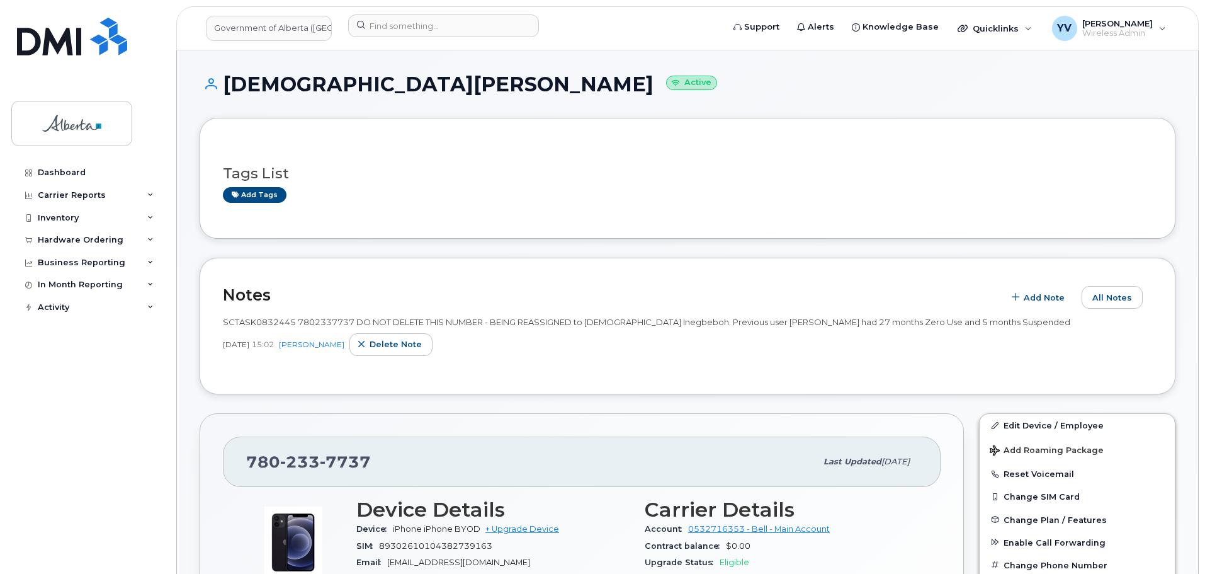
click at [45, 234] on div "Hardware Ordering" at bounding box center [87, 240] width 152 height 23
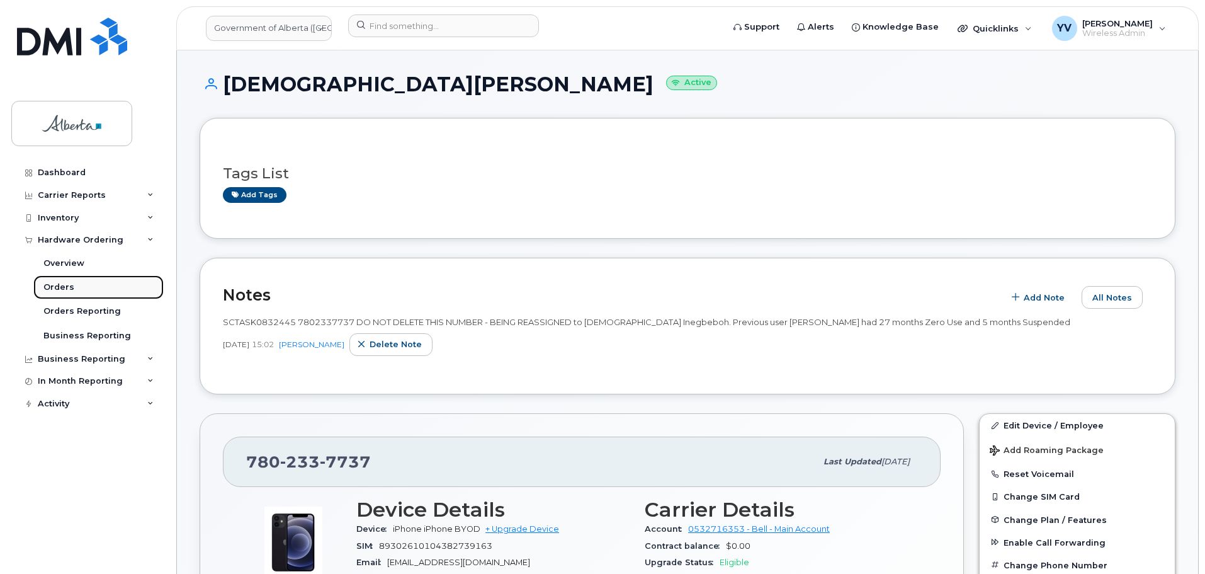
click at [54, 286] on div "Orders" at bounding box center [58, 286] width 31 height 11
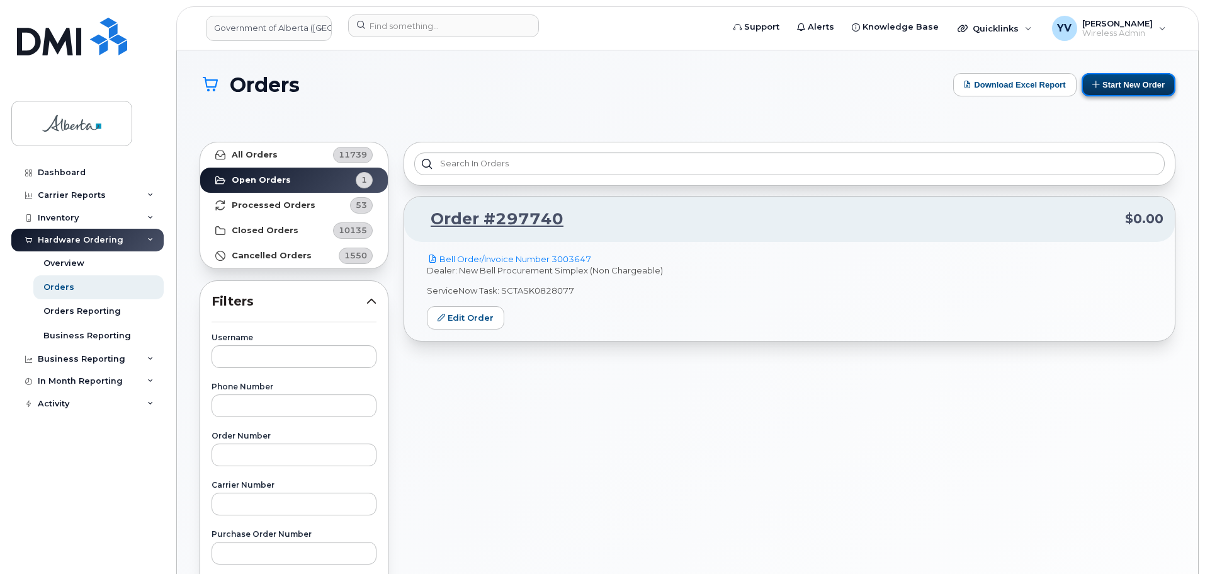
click at [1128, 81] on button "Start New Order" at bounding box center [1129, 84] width 94 height 23
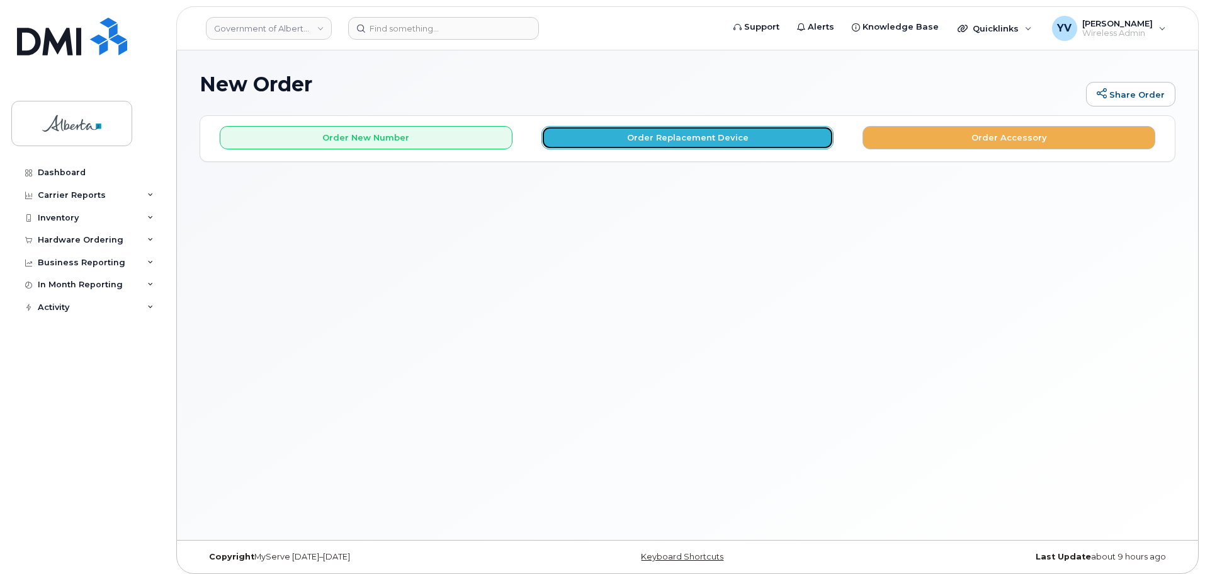
click at [682, 135] on button "Order Replacement Device" at bounding box center [687, 137] width 293 height 23
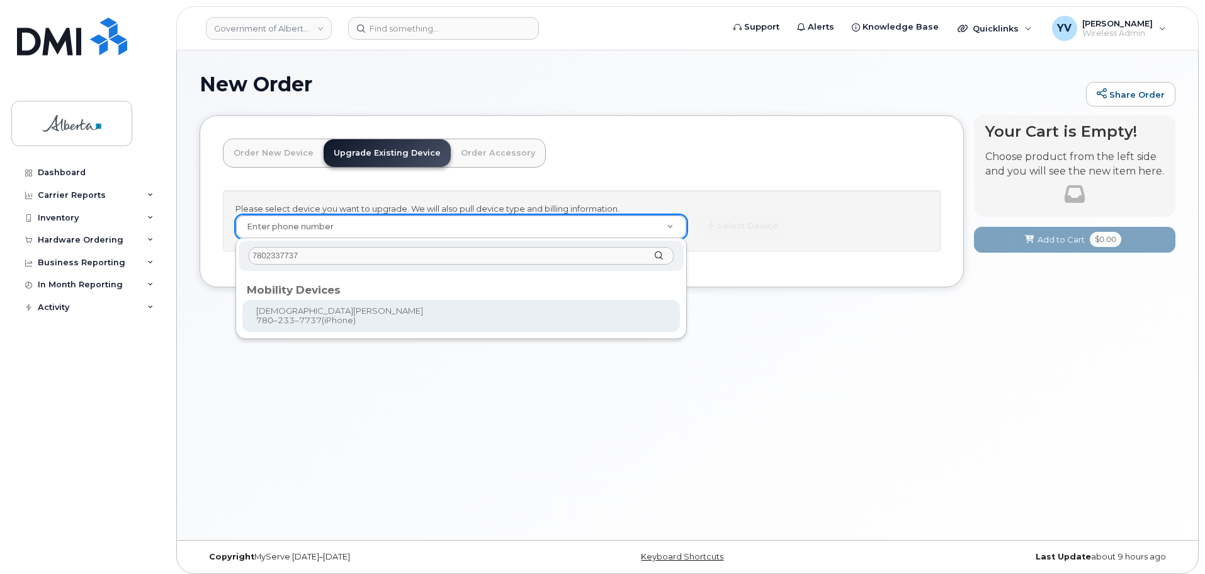
type input "7802337737"
type input "837581"
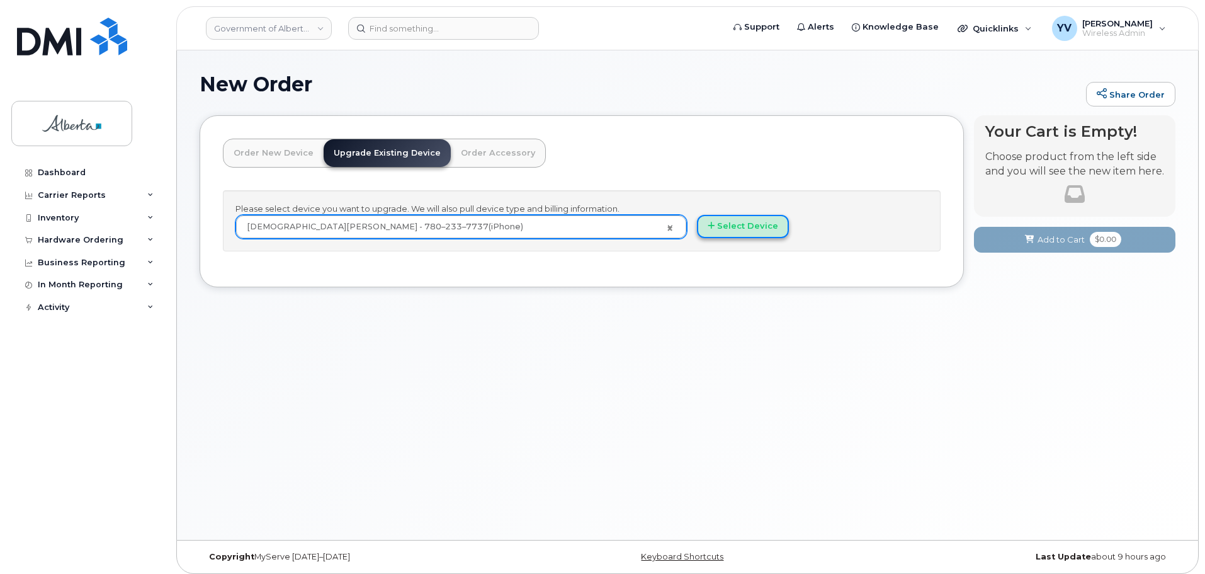
click at [738, 221] on button "Select Device" at bounding box center [743, 226] width 92 height 23
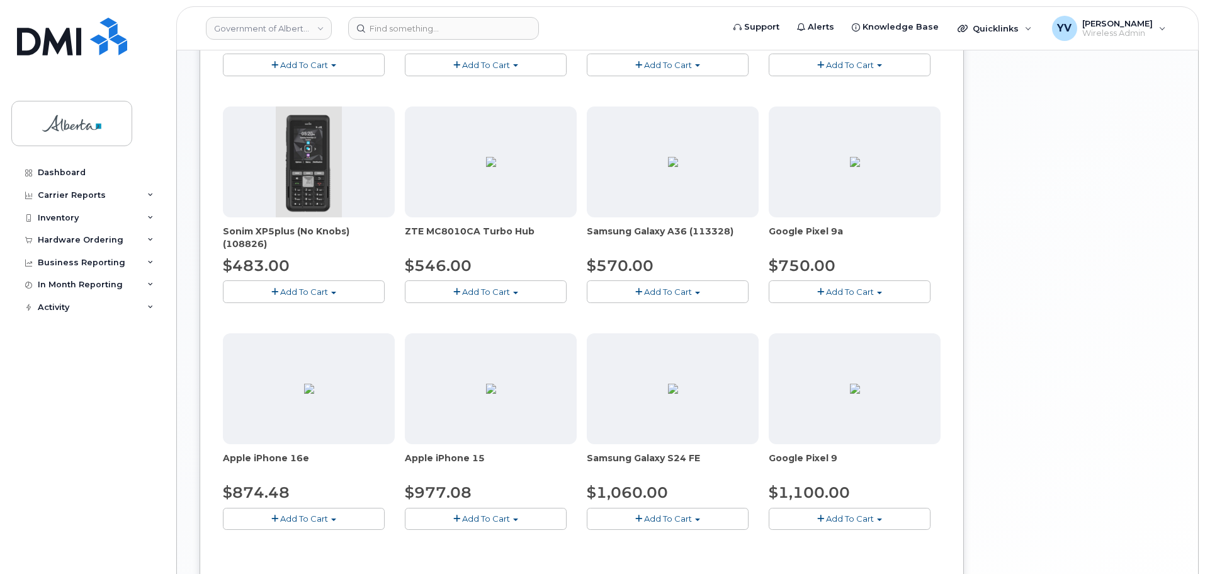
scroll to position [373, 0]
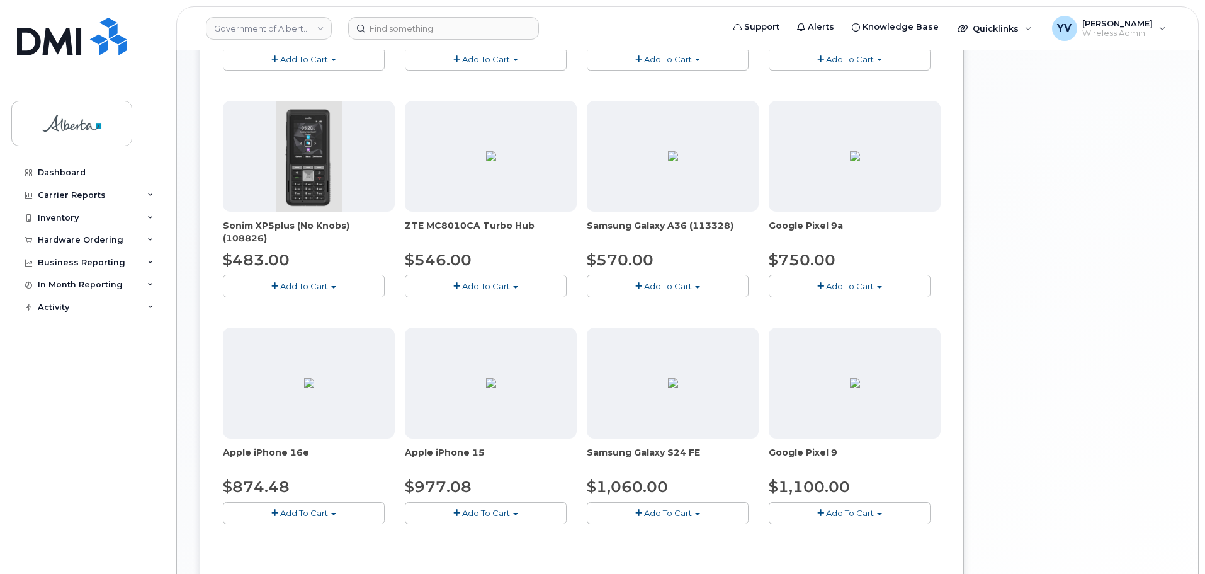
click at [878, 285] on button "Add To Cart" at bounding box center [850, 285] width 162 height 22
click at [883, 337] on link "$750.00 - 30-day upgrade (128GB model)" at bounding box center [872, 337] width 200 height 16
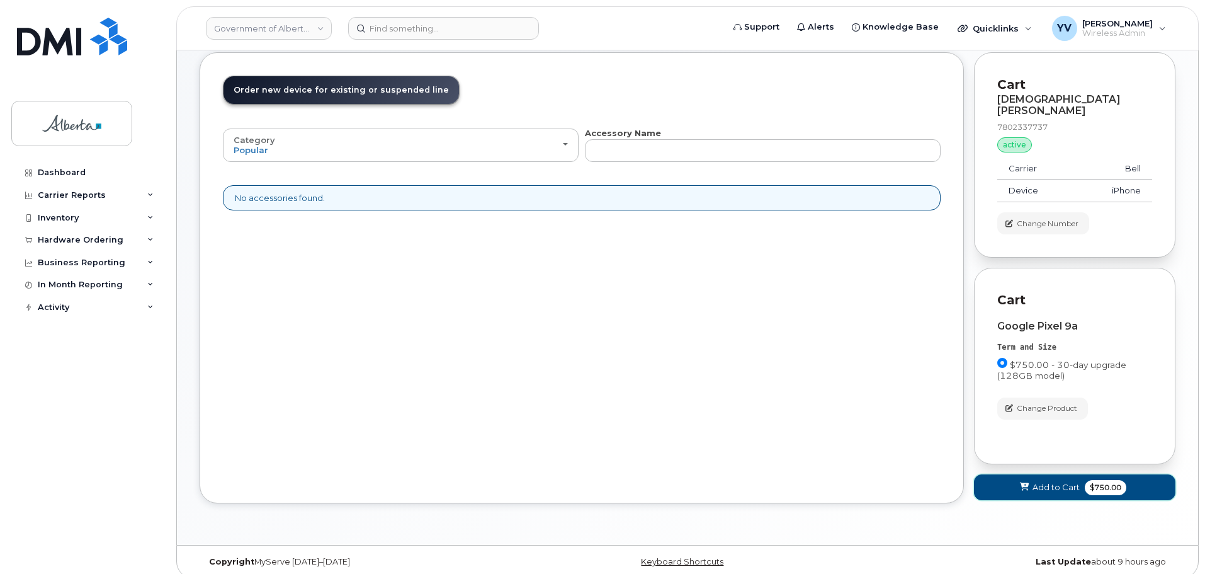
click at [1043, 481] on span "Add to Cart" at bounding box center [1056, 487] width 47 height 12
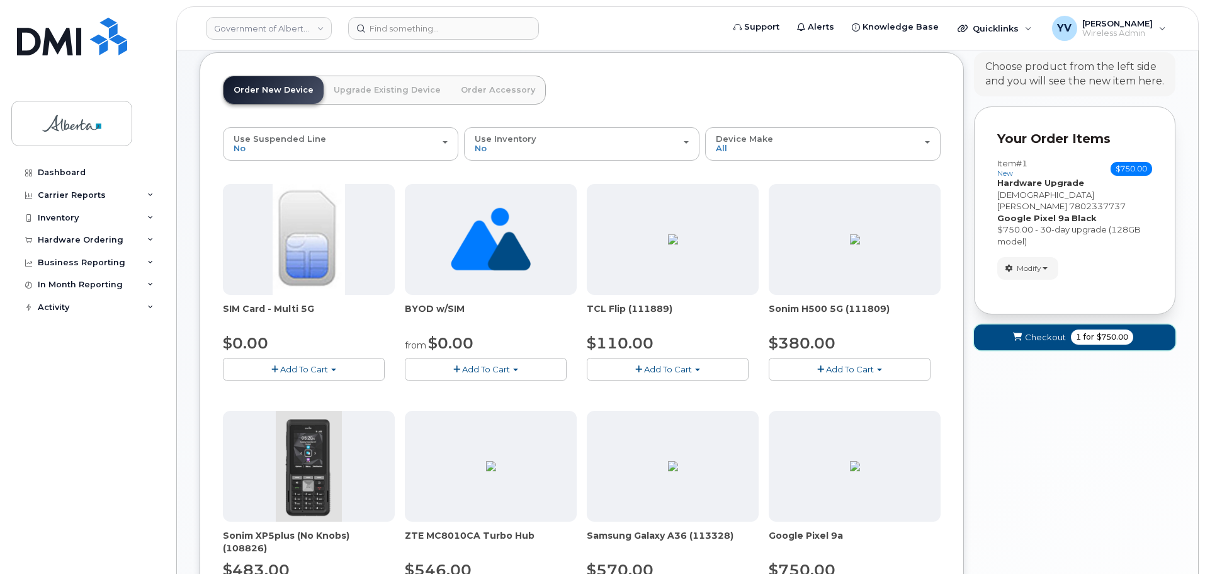
click at [1056, 331] on span "Checkout" at bounding box center [1045, 337] width 41 height 12
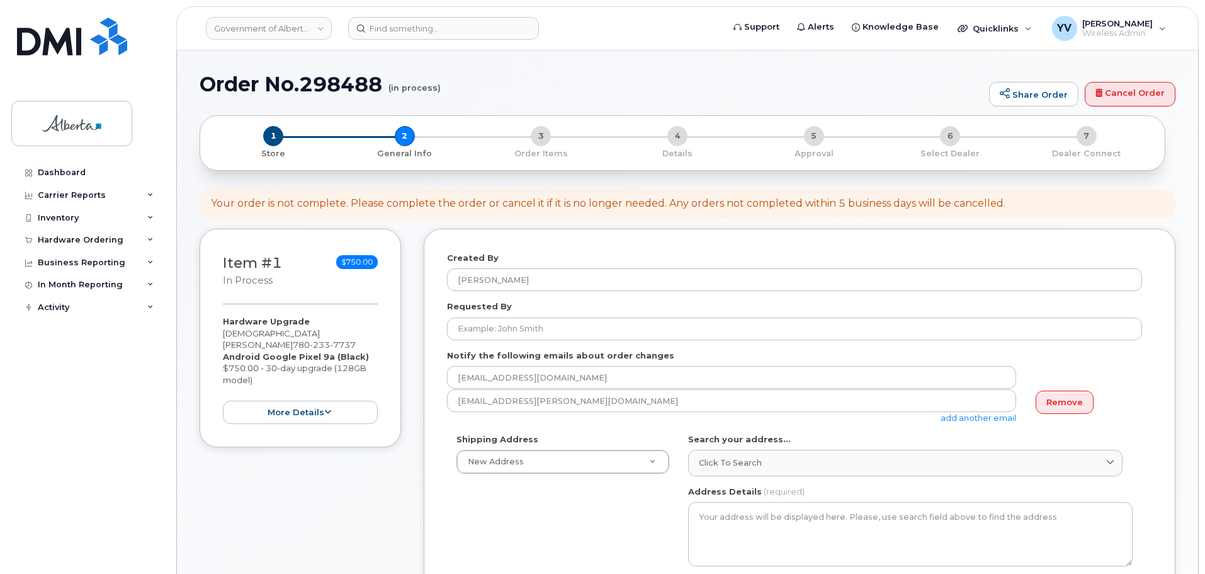
select select
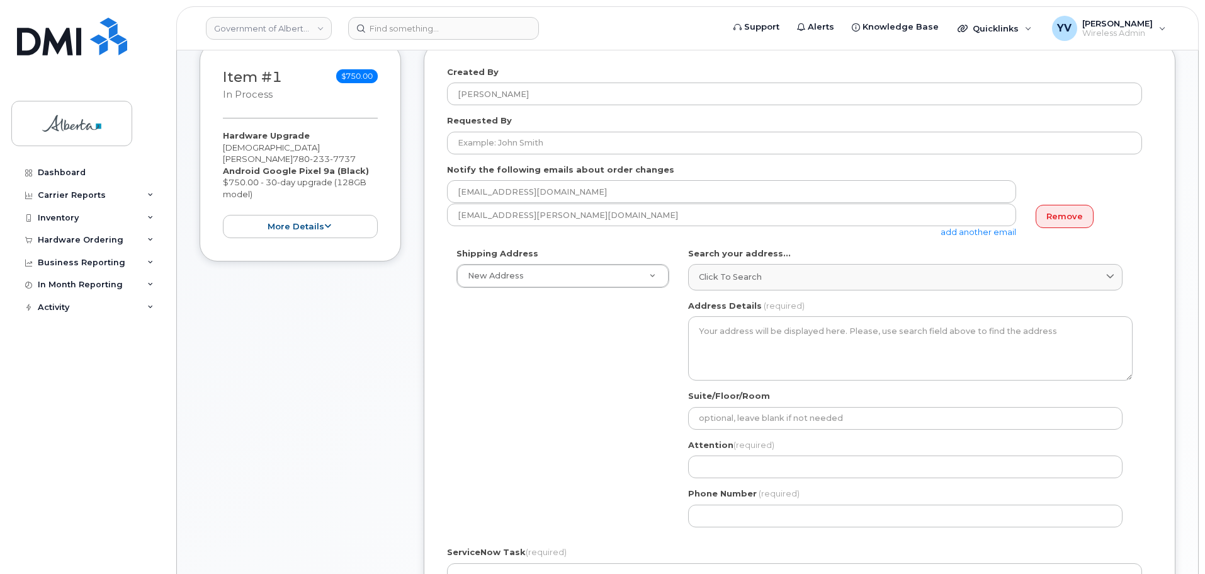
scroll to position [200, 0]
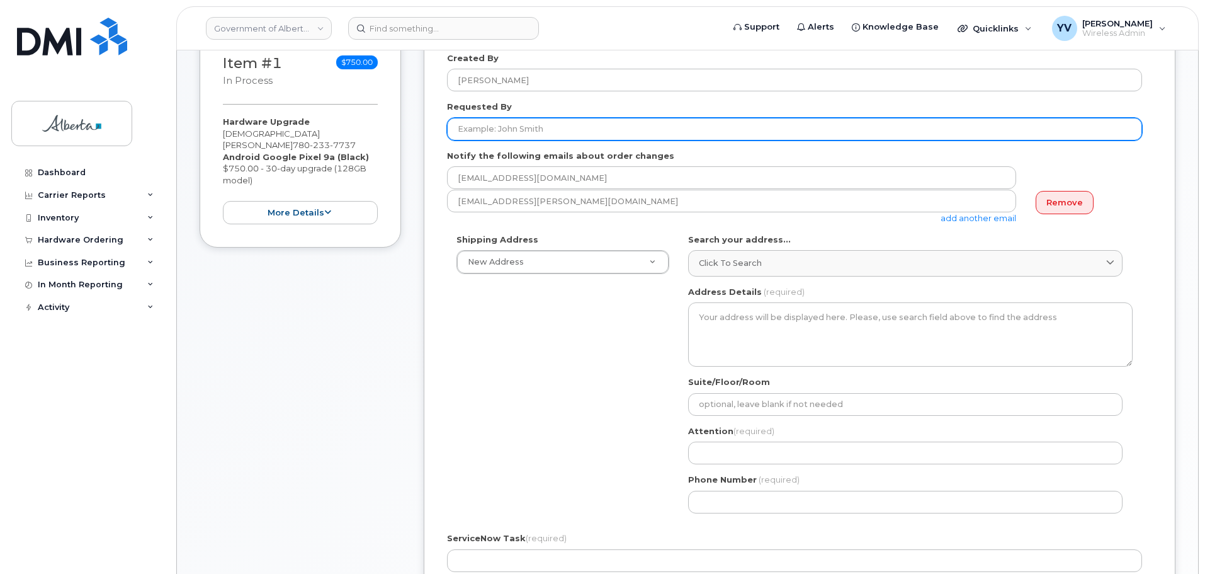
click at [471, 130] on input "Requested By" at bounding box center [794, 129] width 695 height 23
paste input "[PERSON_NAME]"
type input "[PERSON_NAME]"
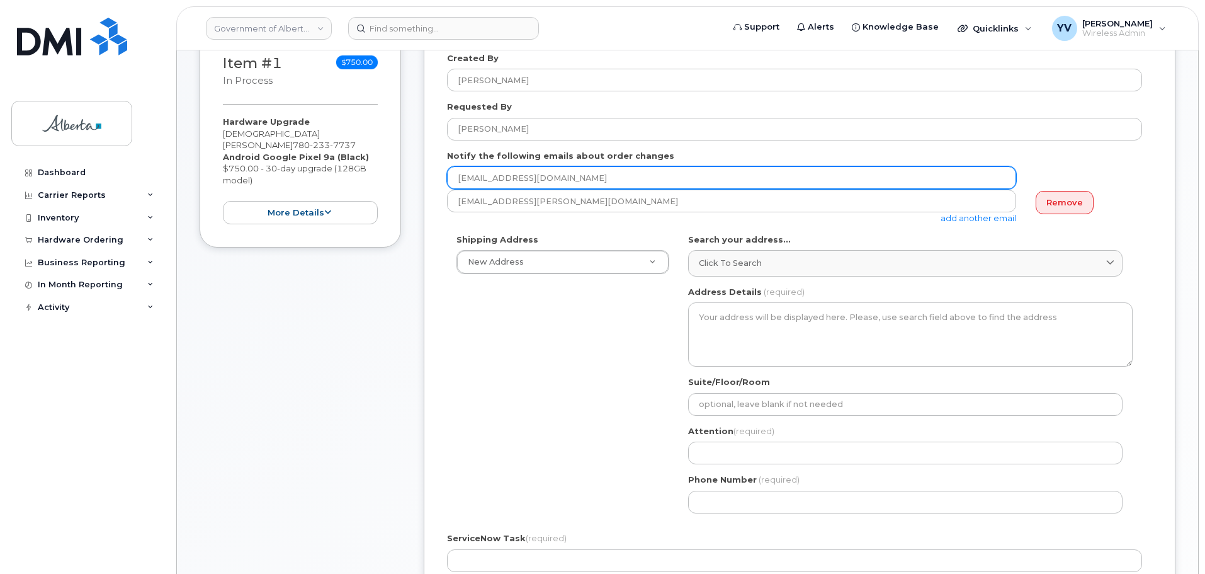
drag, startPoint x: 598, startPoint y: 182, endPoint x: 453, endPoint y: 181, distance: 144.8
click at [453, 181] on input "[EMAIL_ADDRESS][DOMAIN_NAME]" at bounding box center [731, 177] width 569 height 23
paste input "Ritchelle.Ouano"
type input "Ritchelle.Ouano@gov.ab.ca"
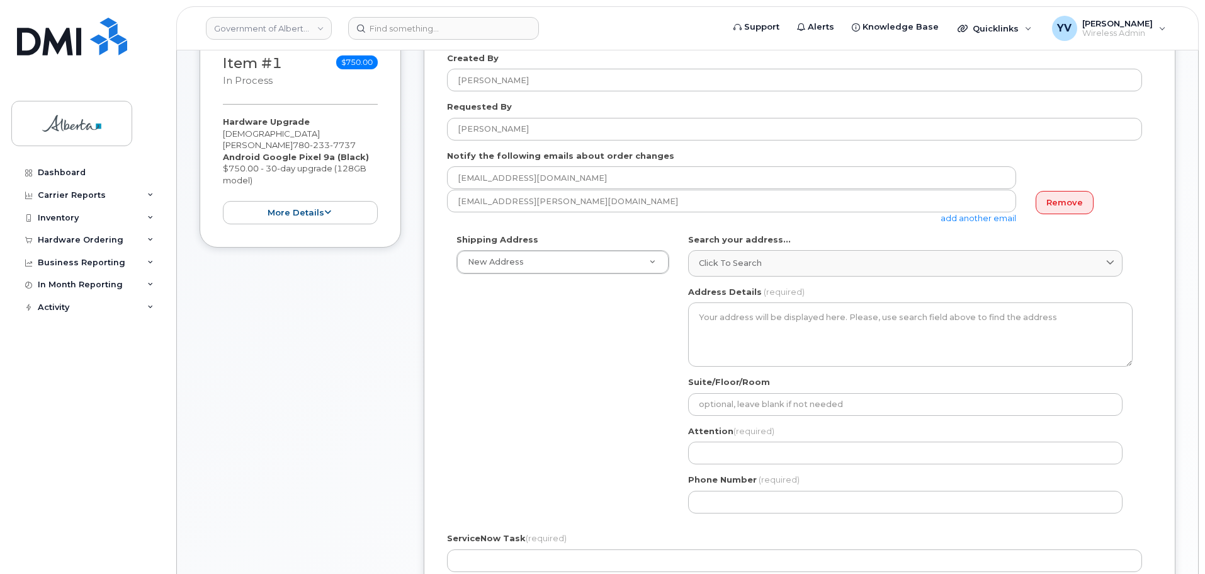
click at [975, 217] on link "add another email" at bounding box center [979, 218] width 76 height 10
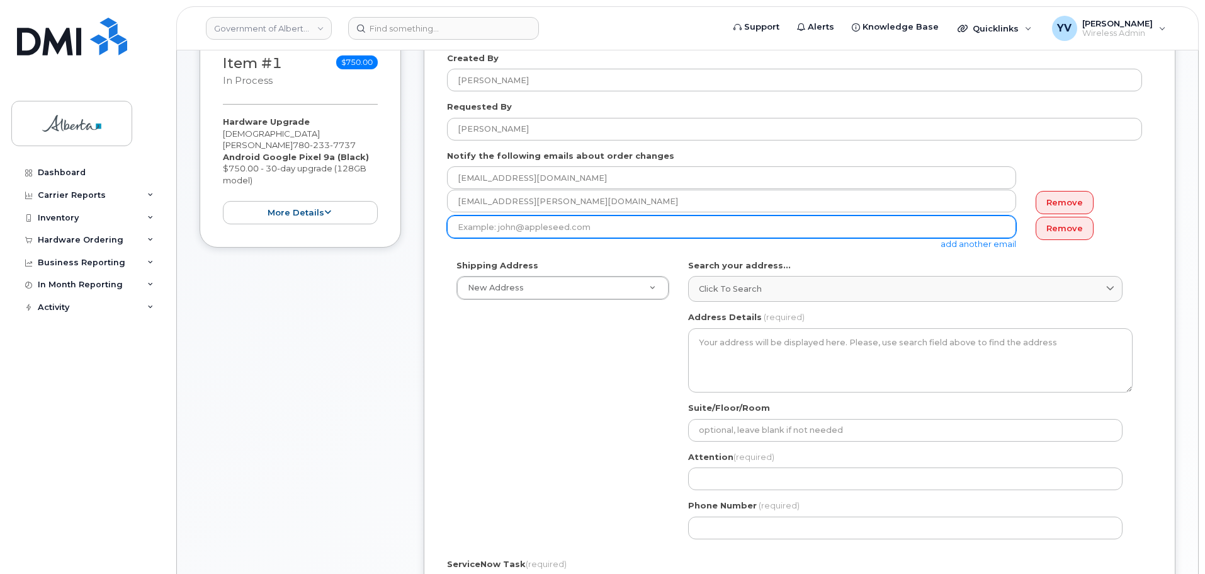
click at [478, 230] on input "email" at bounding box center [731, 226] width 569 height 23
paste input "Olubusola.Onasile@gov.ab.ca"
type input "Olubusola.Onasile@gov.ab.ca"
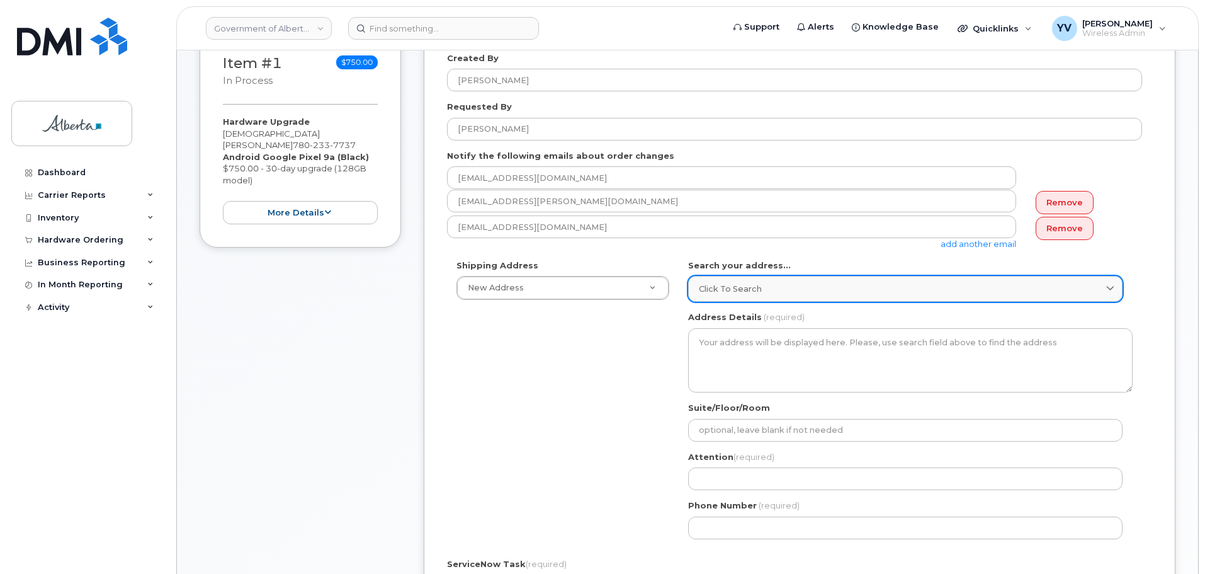
click at [741, 289] on span "Click to search" at bounding box center [730, 289] width 63 height 12
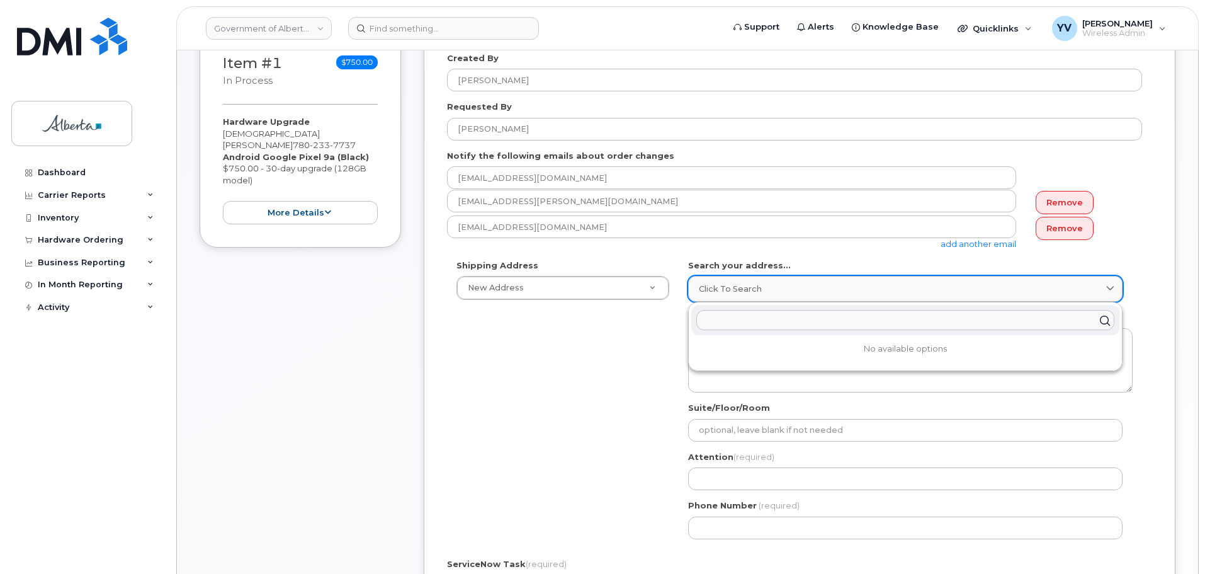
paste input "9920 - 108 Street"
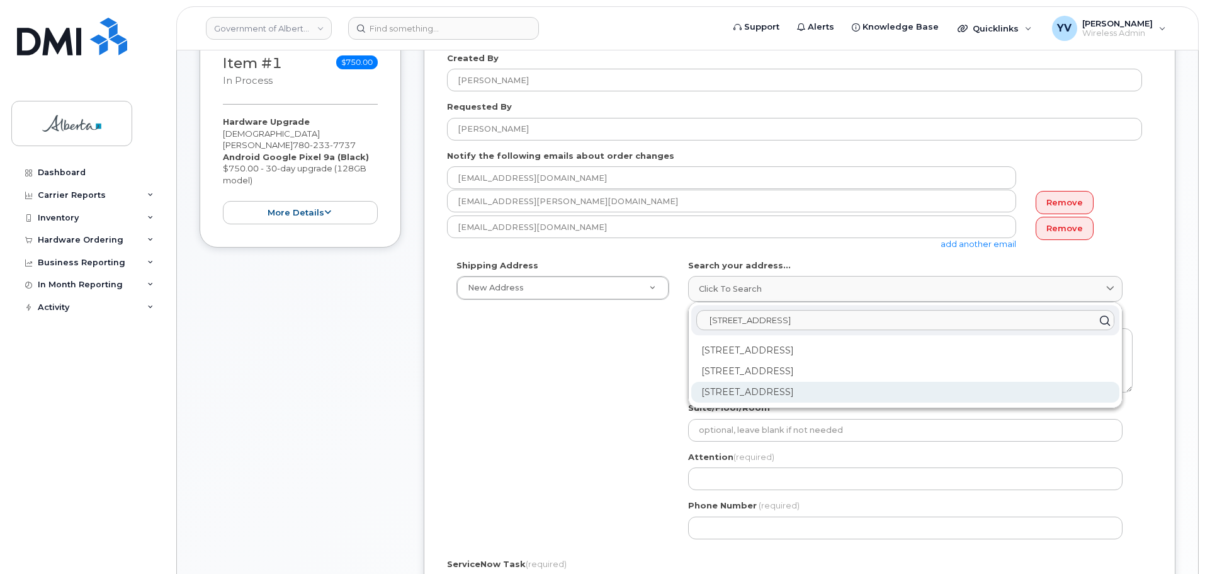
type input "9920 - 108 Street"
click at [851, 388] on div "9920 108 St NW Edmonton AB T5K 2M4" at bounding box center [905, 392] width 428 height 21
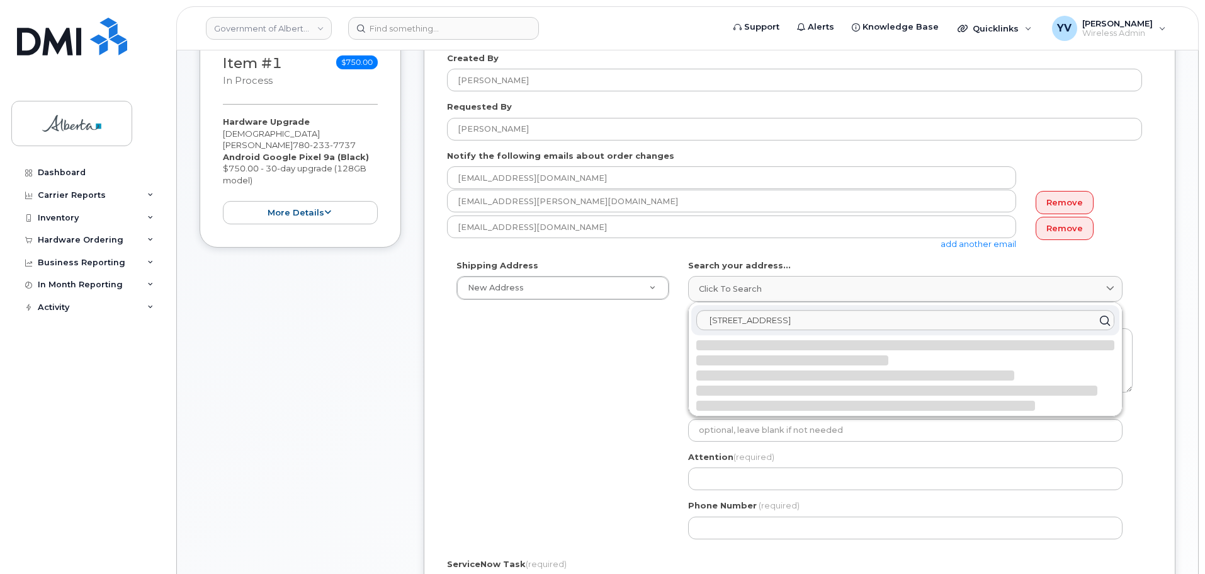
select select
type textarea "9920 108 St NW EDMONTON AB T5K 2M4 CANADA"
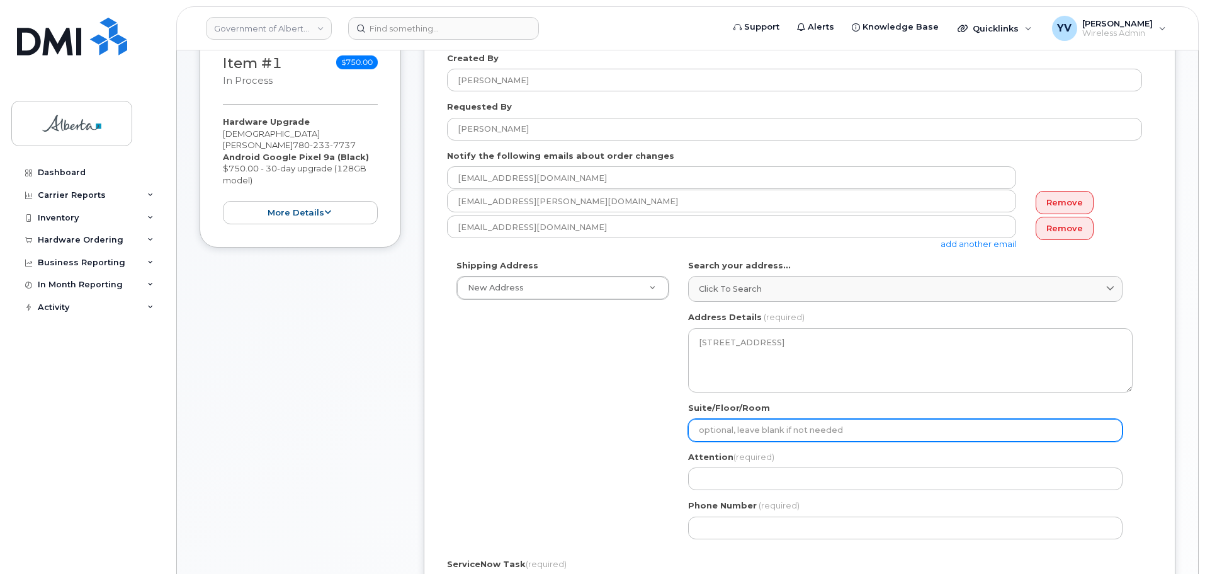
click at [701, 433] on input "Suite/Floor/Room" at bounding box center [905, 430] width 434 height 23
paste input "4th Floor"
select select
type input "4th Floor"
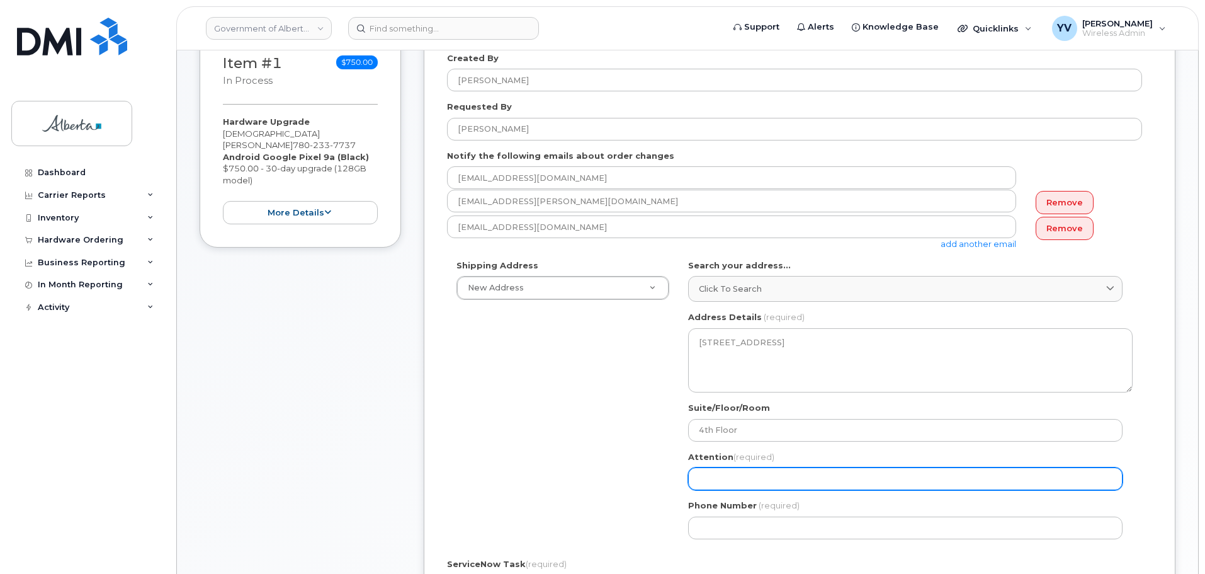
click at [708, 480] on input "Attention (required)" at bounding box center [905, 478] width 434 height 23
paste input "4th Floor"
select select
type input "4th Floor"
drag, startPoint x: 757, startPoint y: 481, endPoint x: 691, endPoint y: 478, distance: 66.2
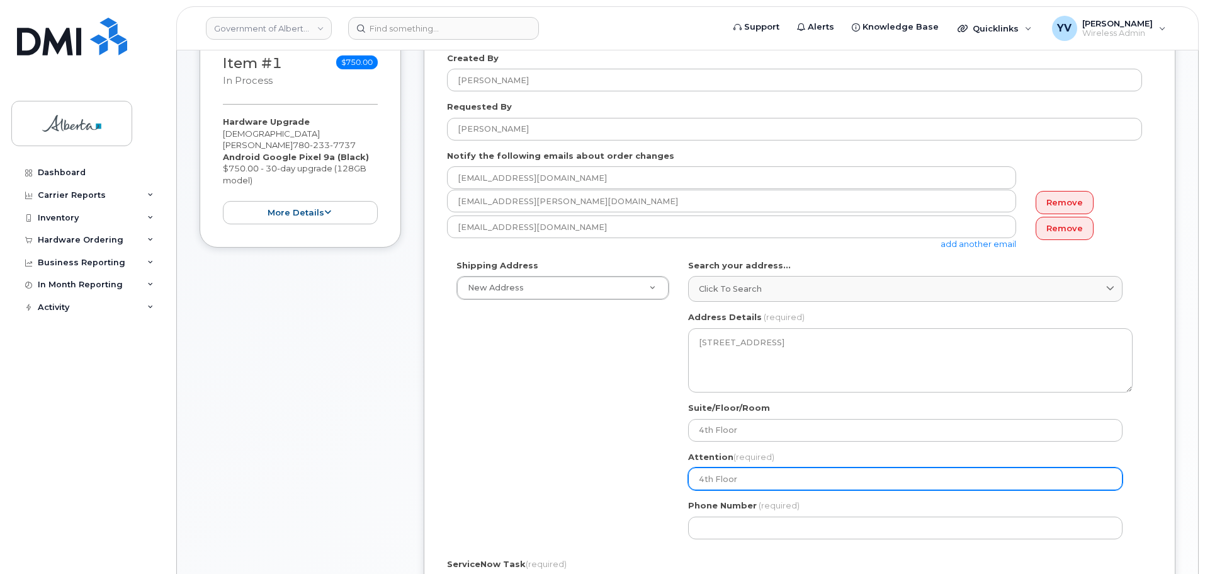
click at [691, 478] on input "4th Floor" at bounding box center [905, 478] width 434 height 23
paste input "[PERSON_NAME]"
select select
click at [698, 476] on input "[PERSON_NAME]" at bounding box center [905, 478] width 434 height 23
type input "[PERSON_NAME]"
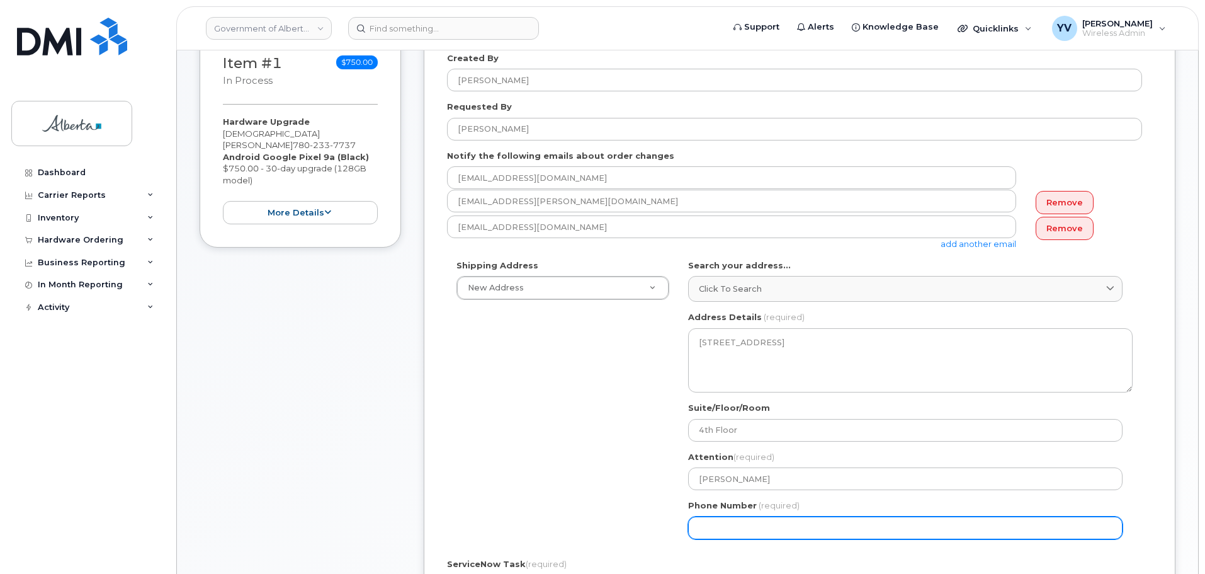
click at [723, 528] on input "Phone Number" at bounding box center [905, 527] width 434 height 23
paste input "7808506259"
select select
type input "7808506259"
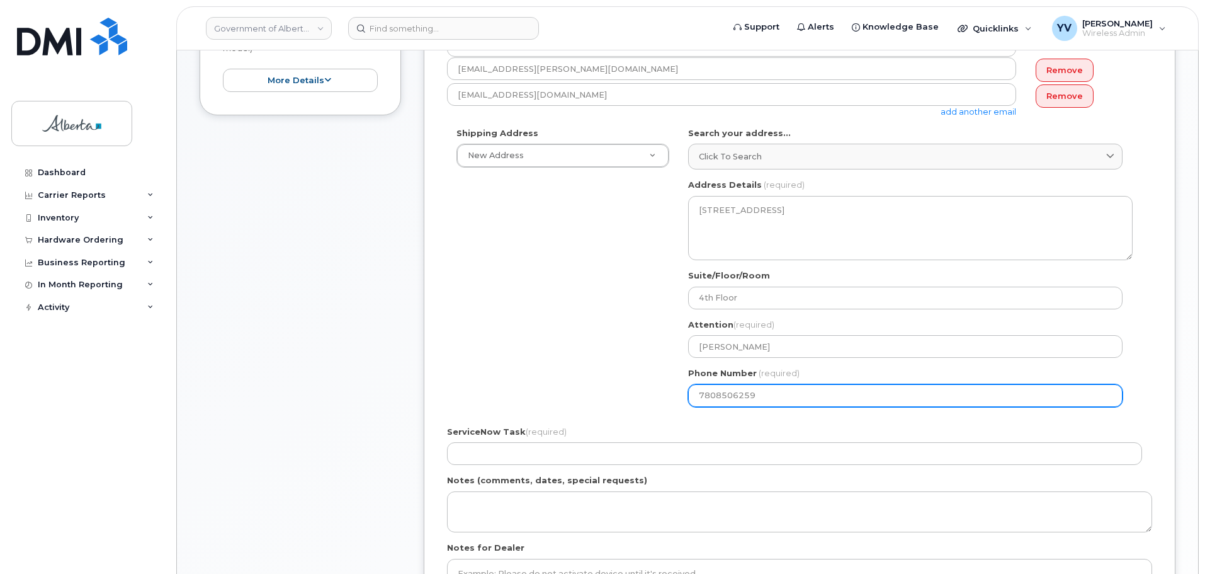
scroll to position [387, 0]
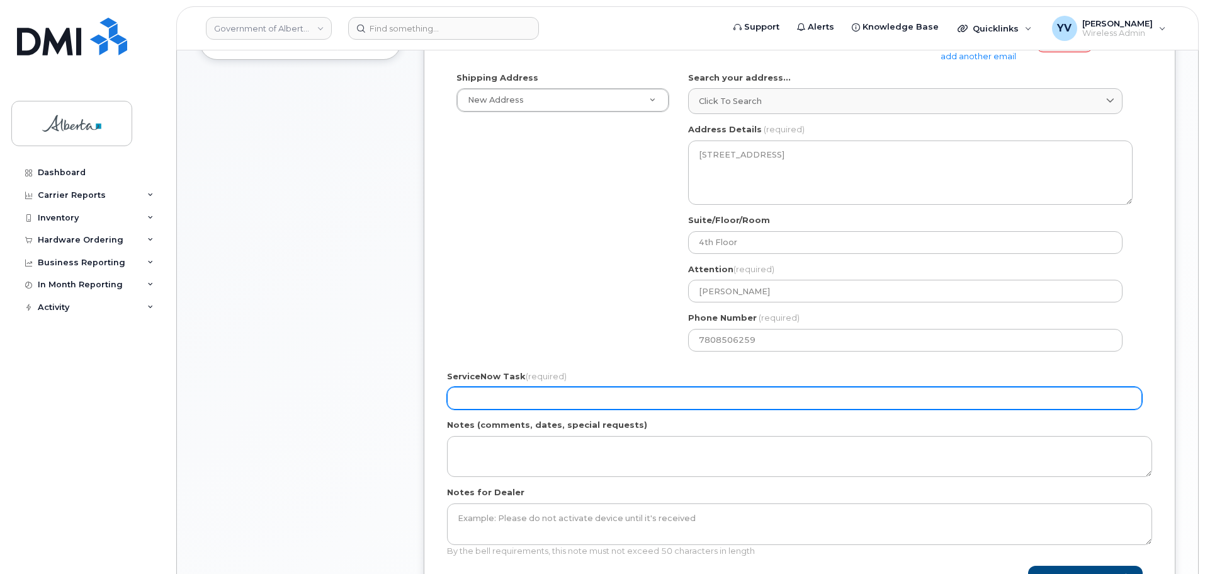
click at [492, 399] on input "ServiceNow Task (required)" at bounding box center [794, 398] width 695 height 23
paste input "SCTASK0832445"
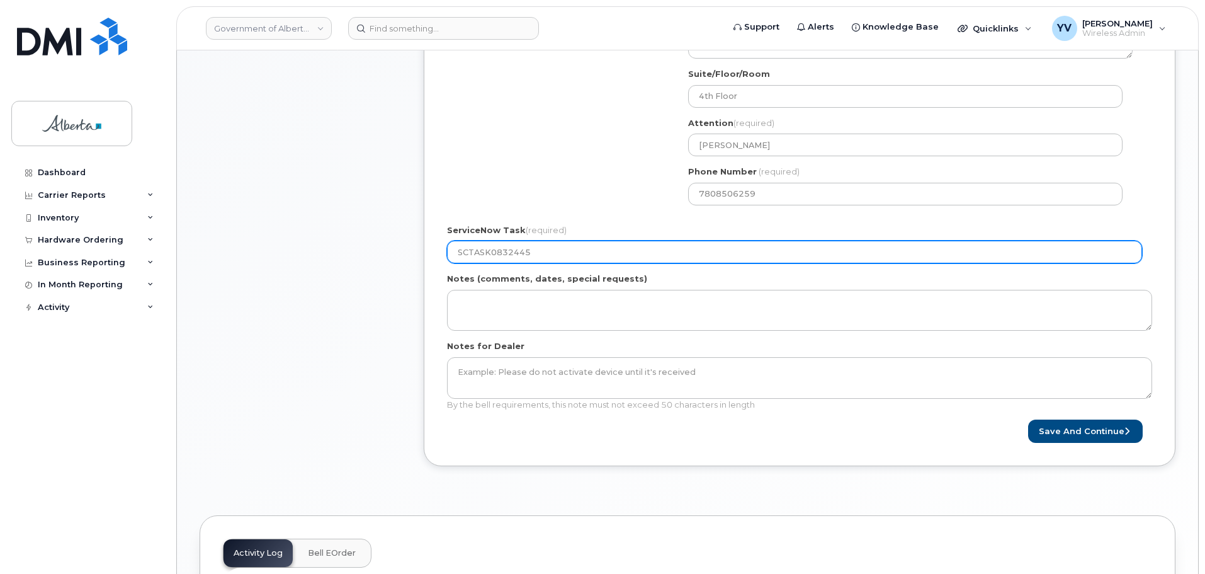
scroll to position [545, 0]
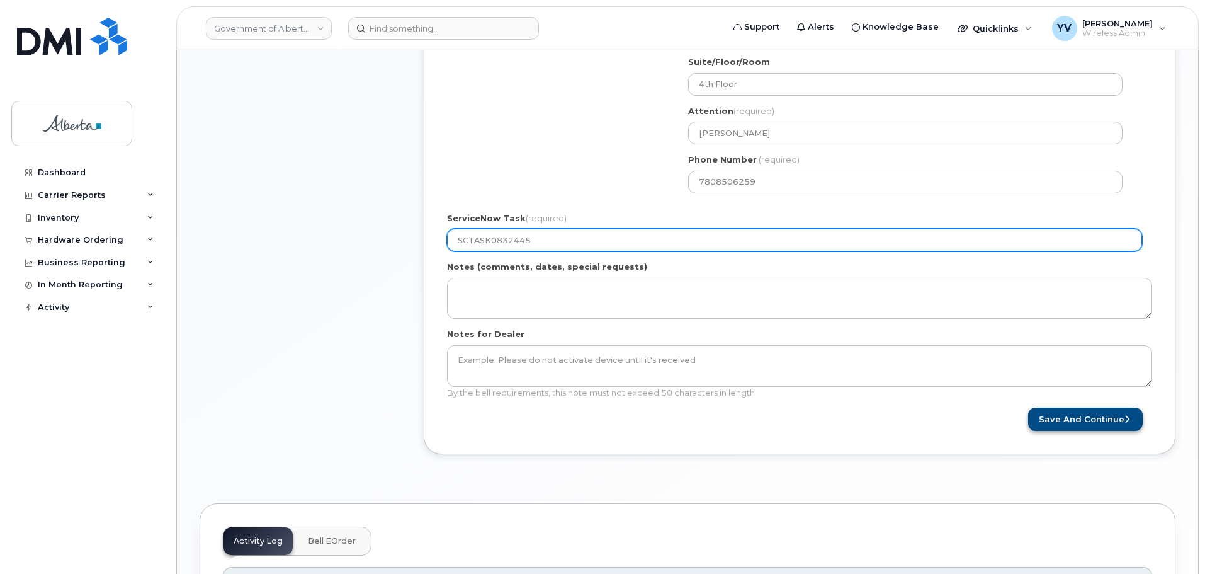
type input "SCTASK0832445"
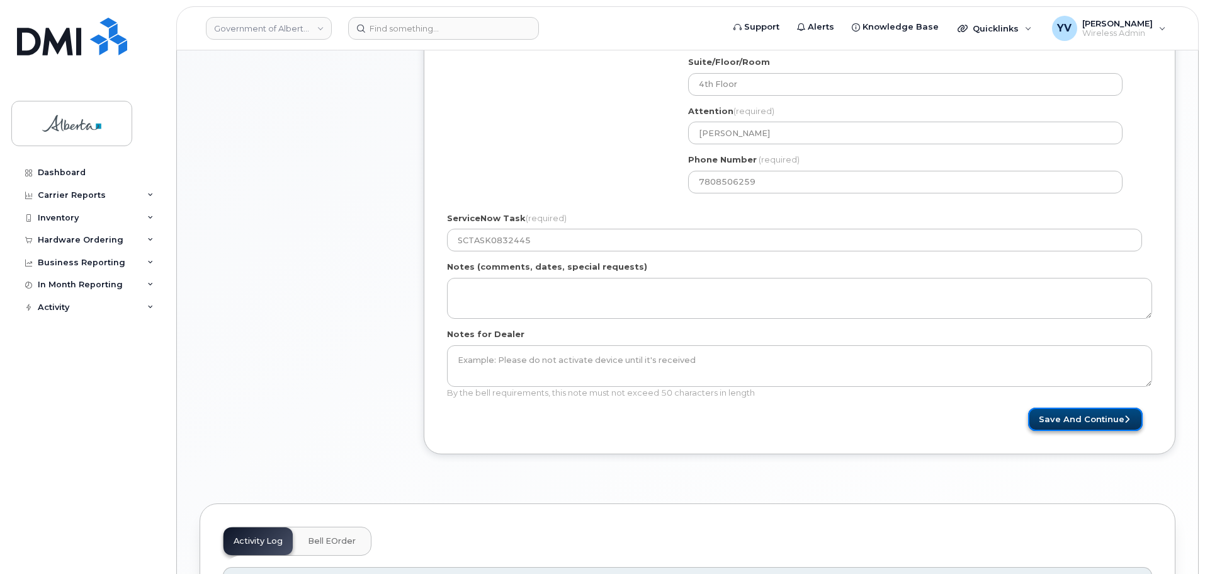
click at [1079, 414] on button "Save and Continue" at bounding box center [1085, 418] width 115 height 23
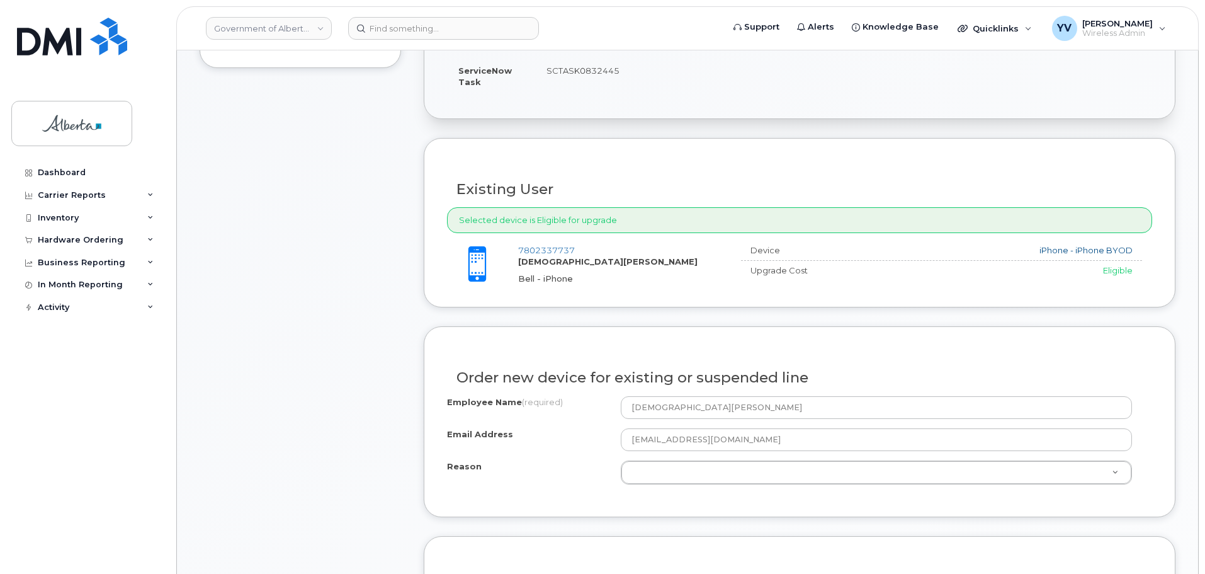
scroll to position [532, 0]
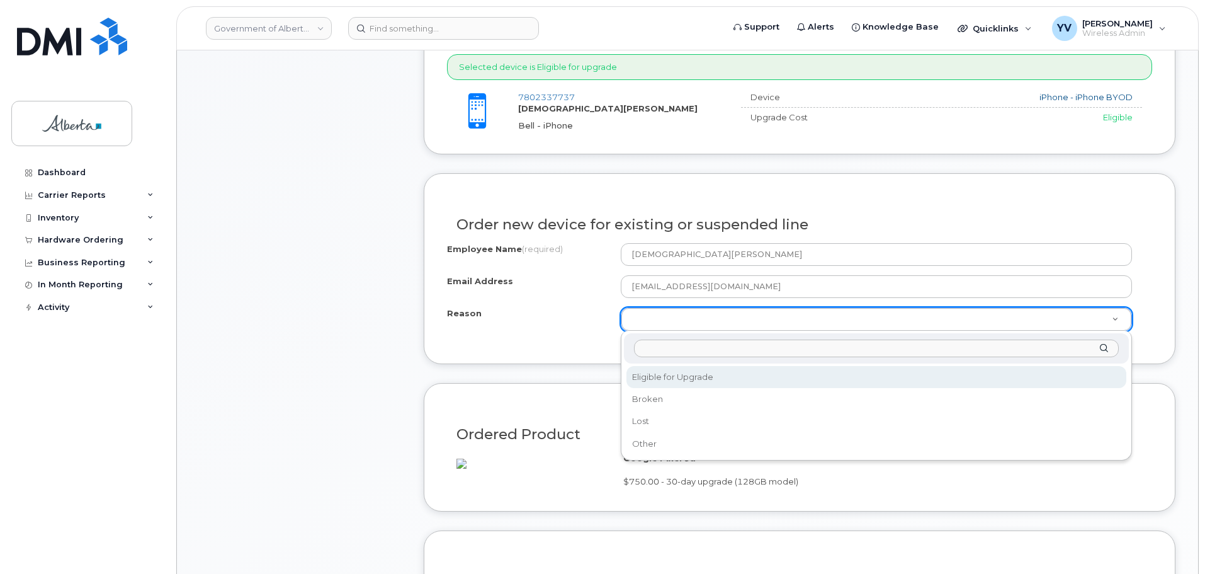
select select "eligible_for_upgrade"
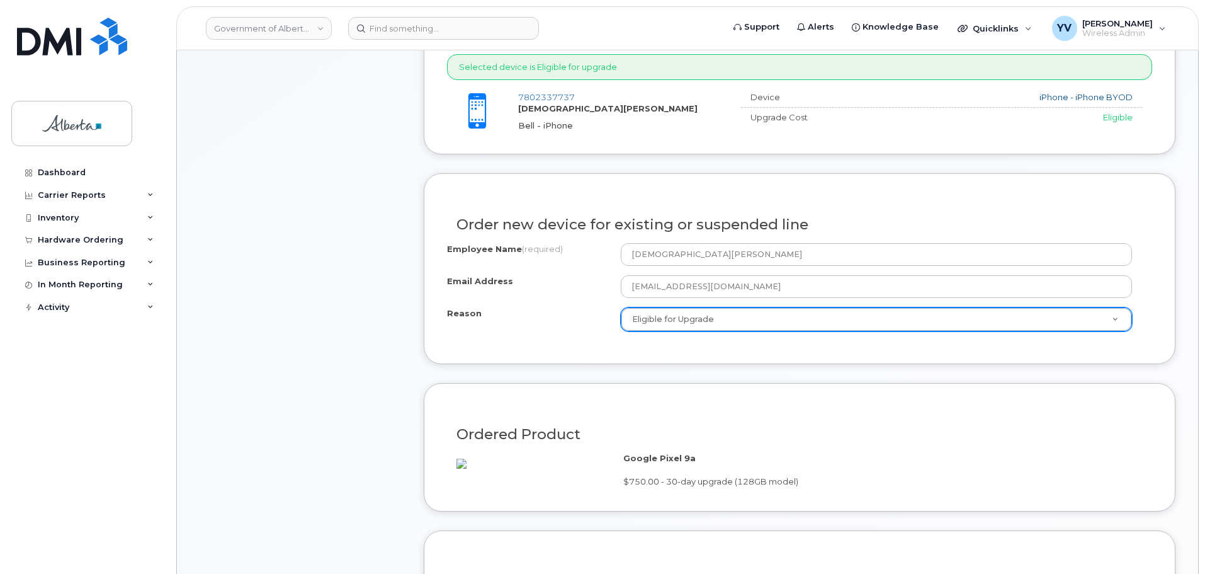
drag, startPoint x: 1204, startPoint y: 193, endPoint x: 1208, endPoint y: 260, distance: 66.9
click at [1204, 288] on html "Government of [GEOGRAPHIC_DATA] ([GEOGRAPHIC_DATA]) Support Alerts Knowledge Ba…" at bounding box center [602, 502] width 1205 height 2068
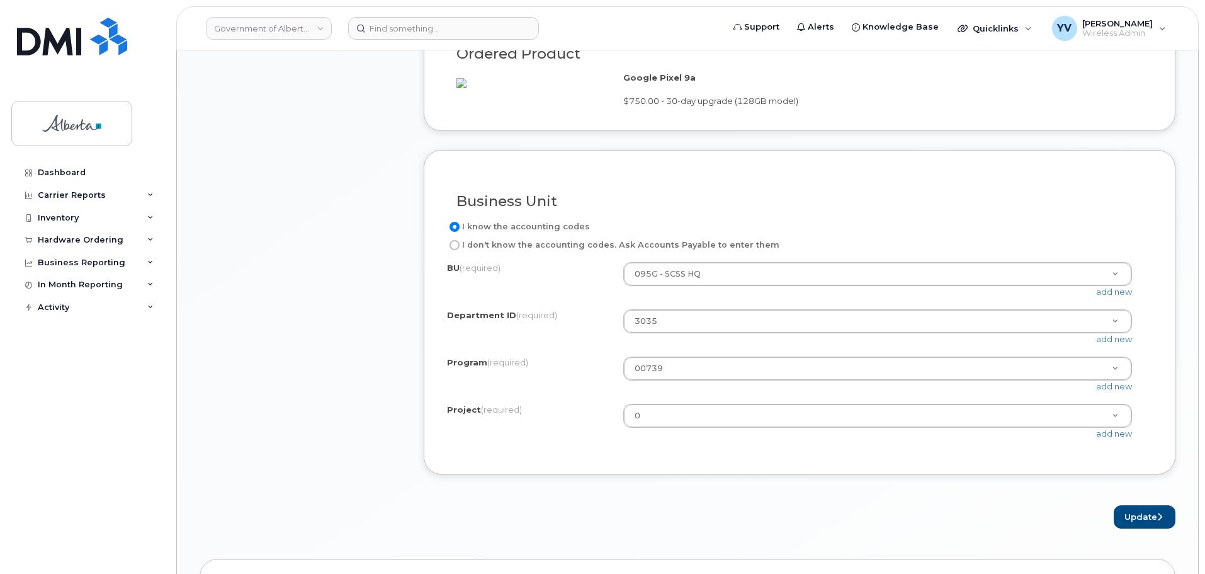
scroll to position [922, 0]
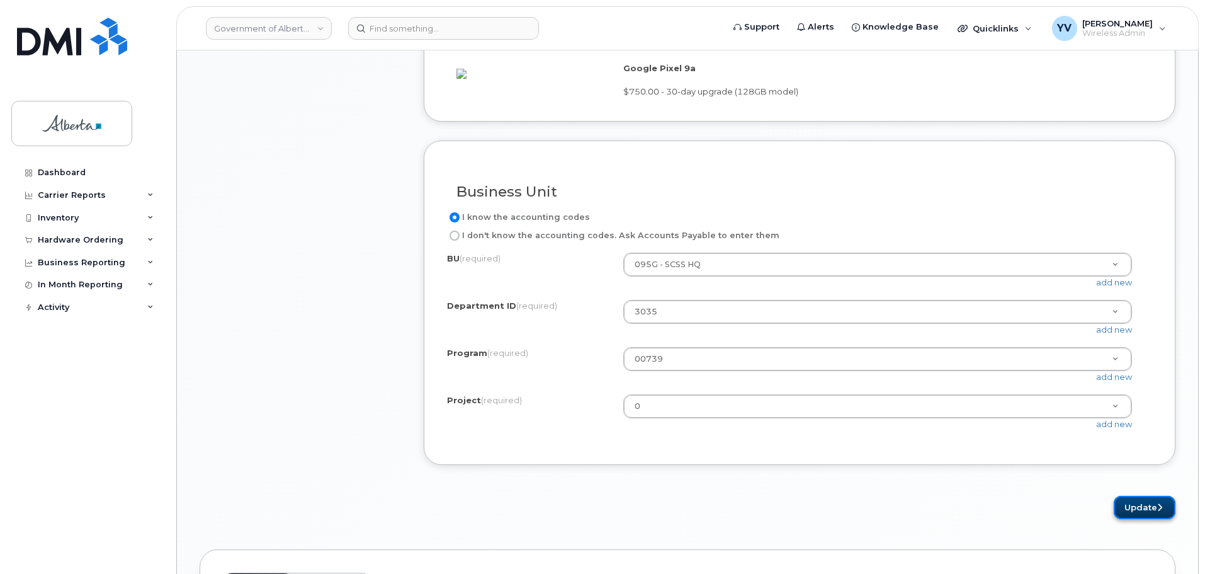
click at [1141, 519] on button "Update" at bounding box center [1145, 506] width 62 height 23
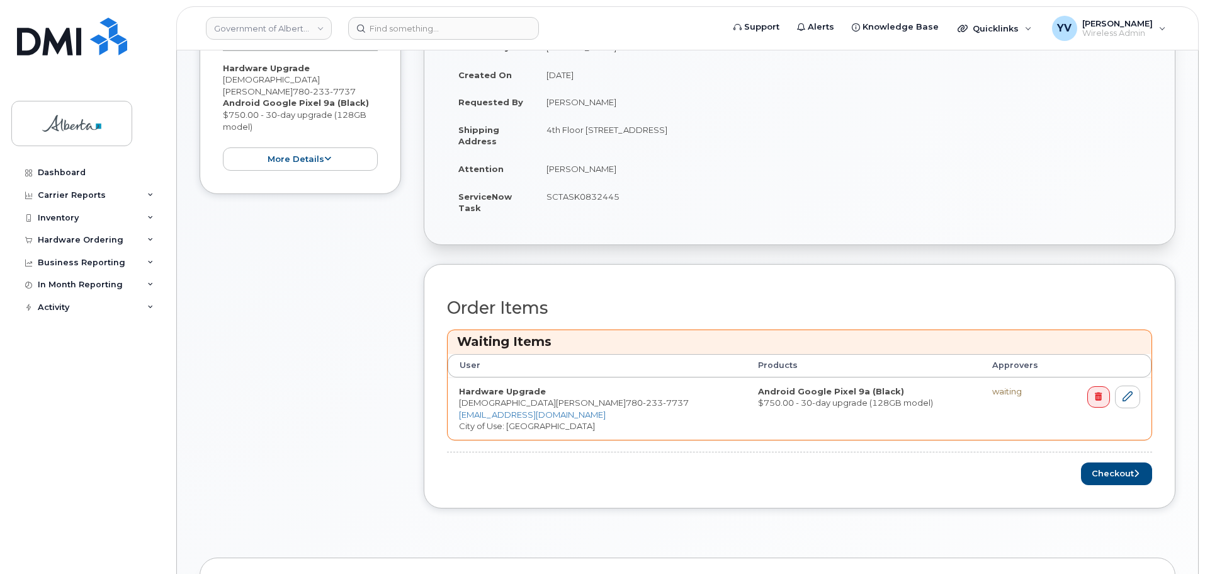
scroll to position [339, 0]
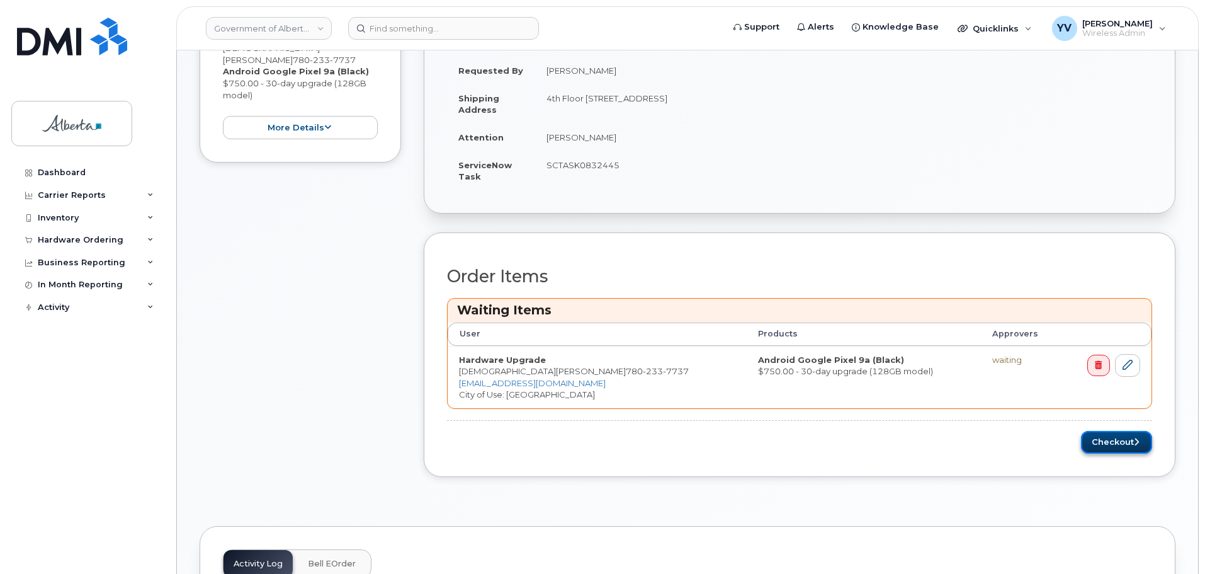
click at [1116, 438] on button "Checkout" at bounding box center [1116, 442] width 71 height 23
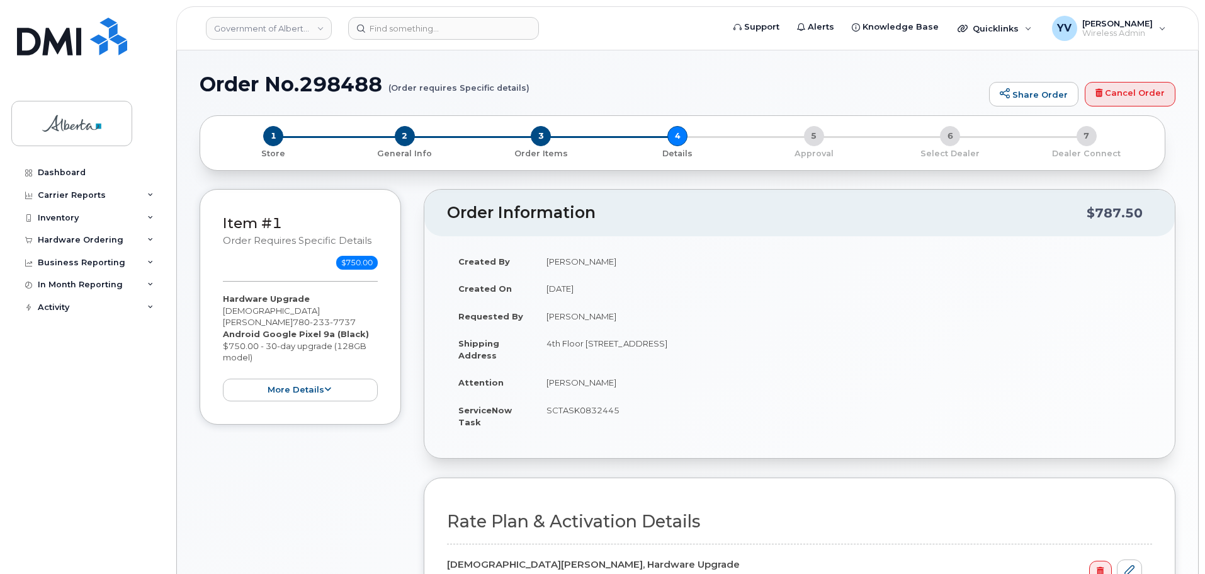
select select
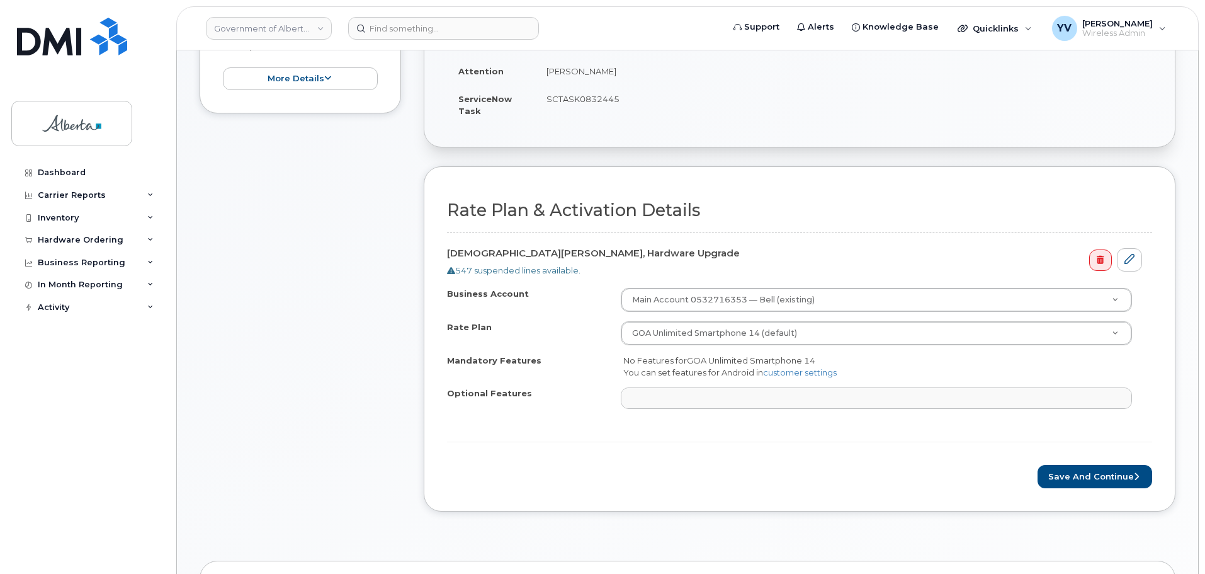
scroll to position [320, 0]
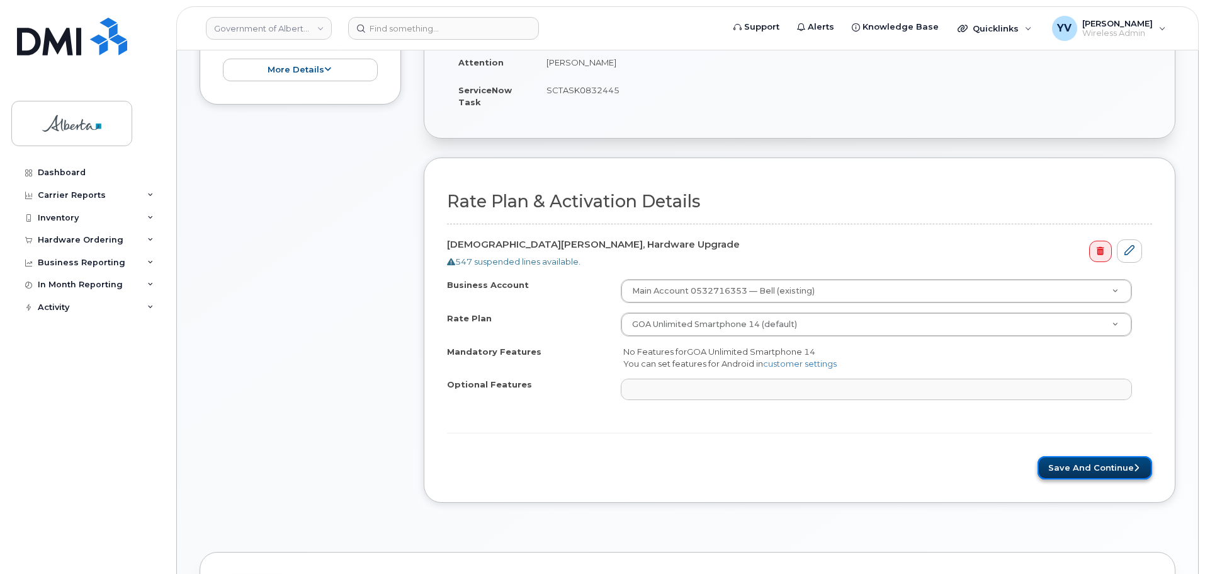
click at [1090, 463] on button "Save and Continue" at bounding box center [1095, 467] width 115 height 23
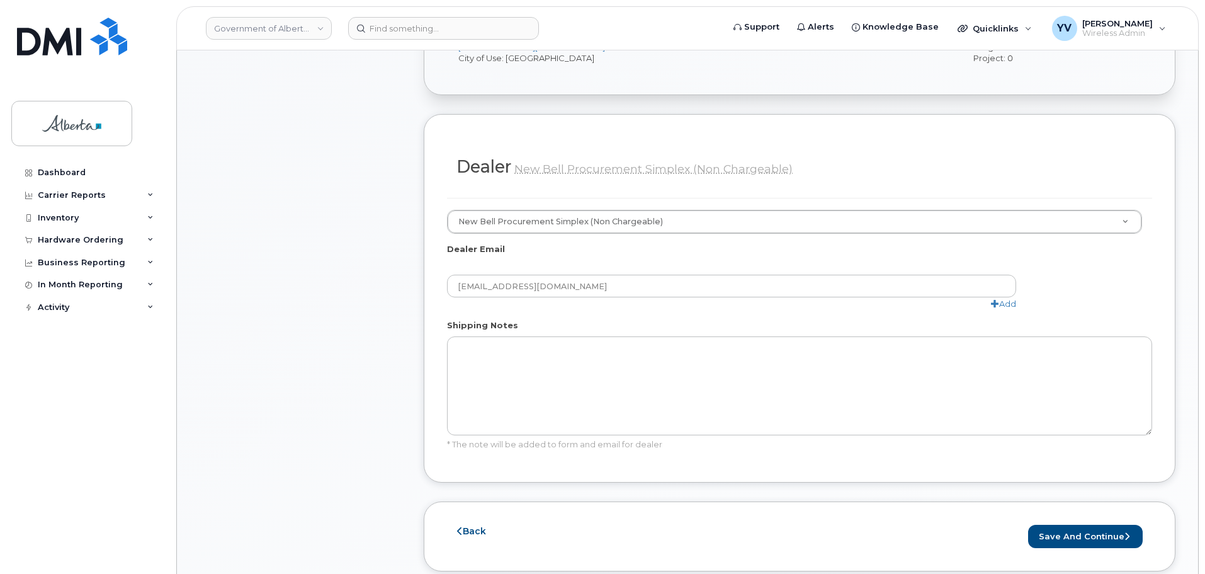
scroll to position [675, 0]
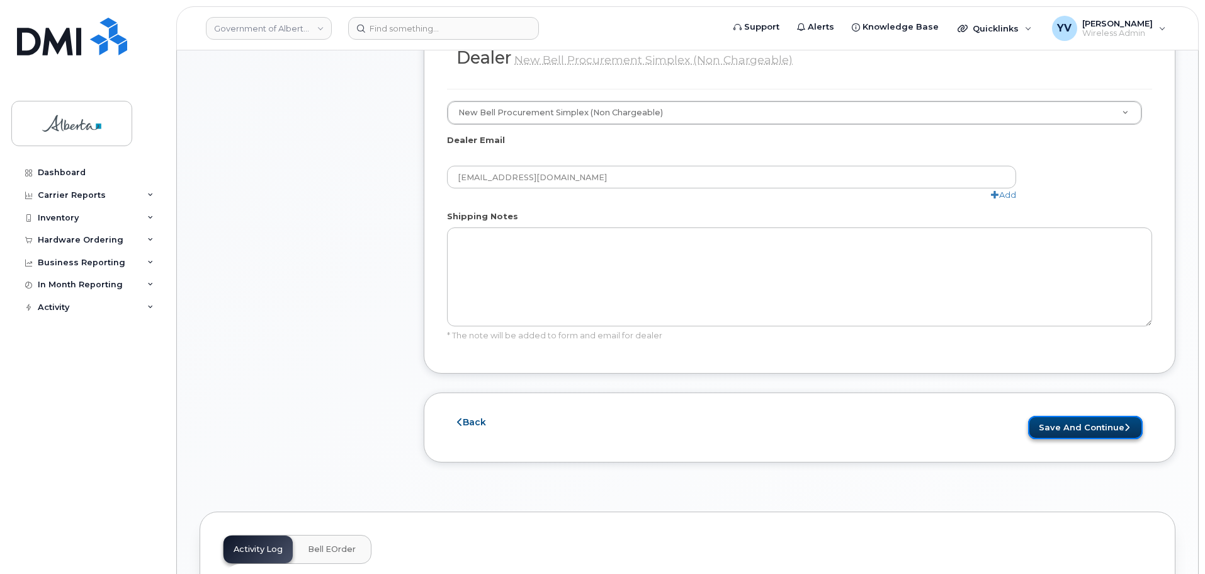
click at [1087, 416] on button "Save and Continue" at bounding box center [1085, 427] width 115 height 23
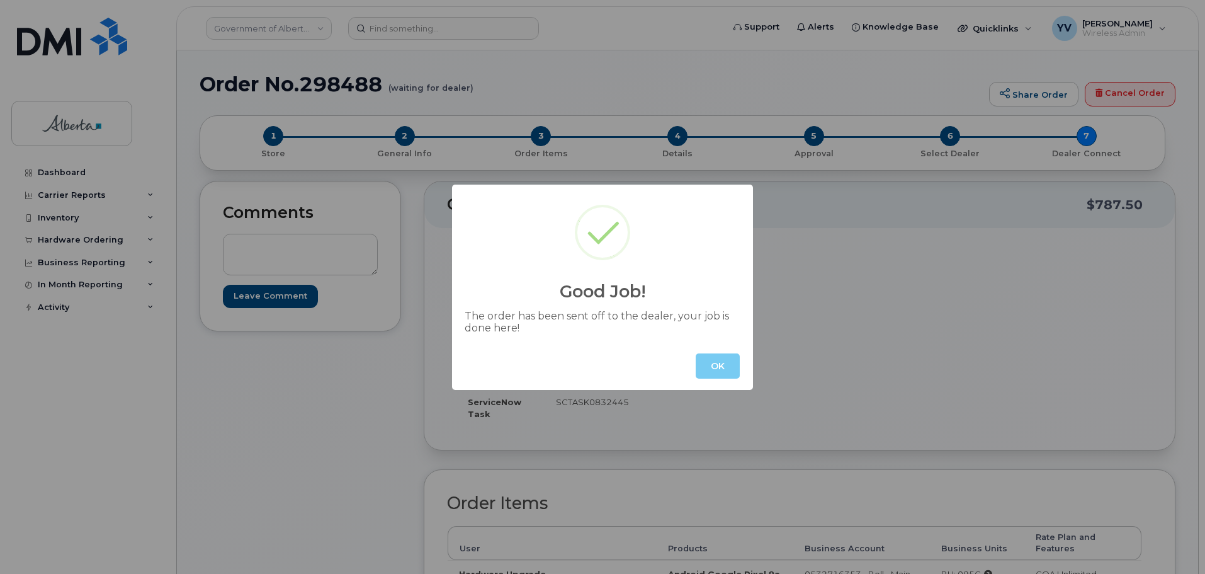
click at [723, 363] on button "OK" at bounding box center [718, 365] width 44 height 25
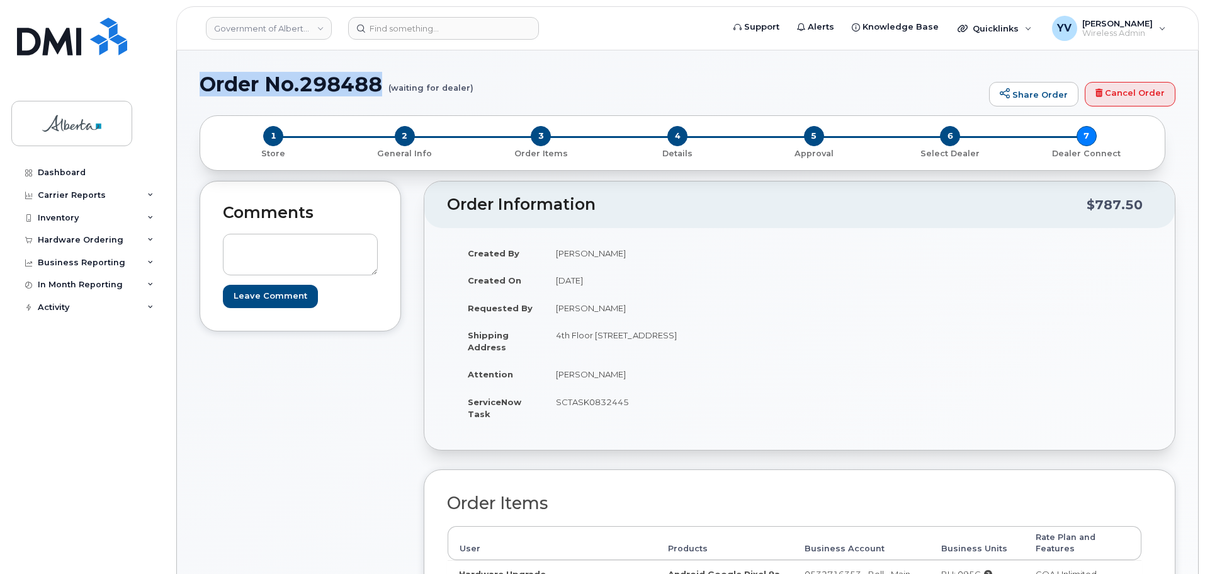
drag, startPoint x: 381, startPoint y: 86, endPoint x: 199, endPoint y: 79, distance: 182.1
copy h1 "Order No.298488"
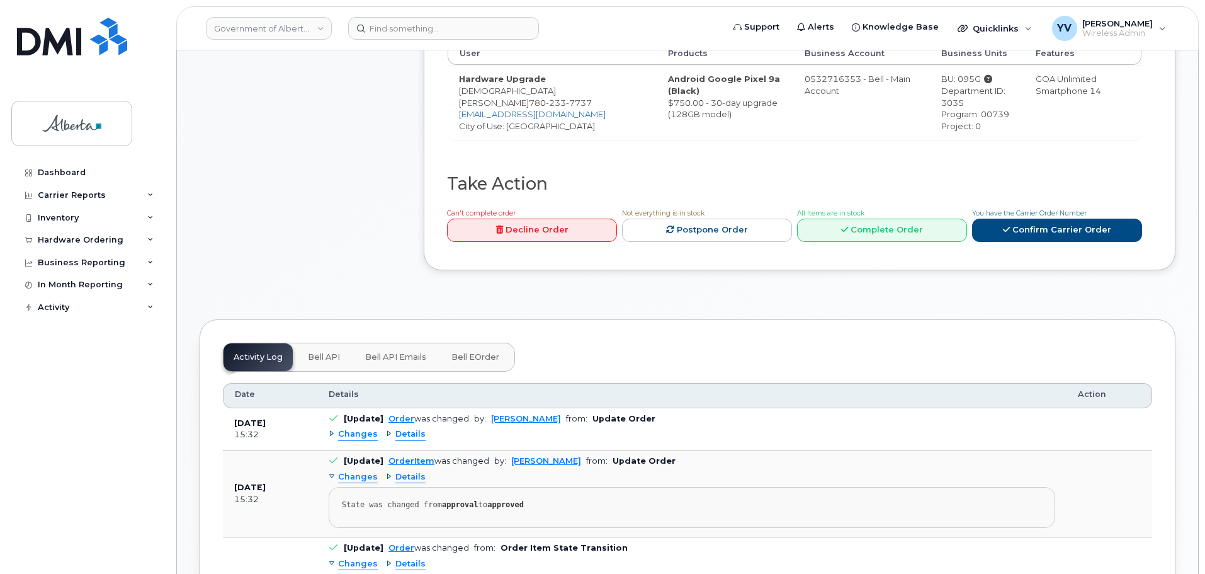
scroll to position [560, 0]
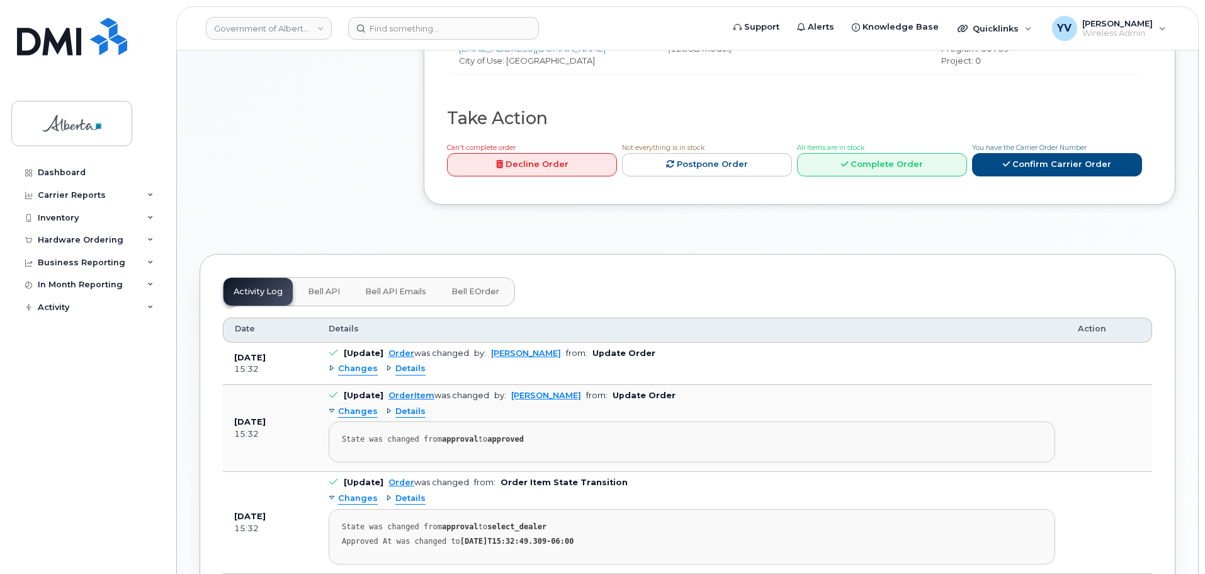
click at [310, 286] on span "Bell API" at bounding box center [324, 291] width 32 height 10
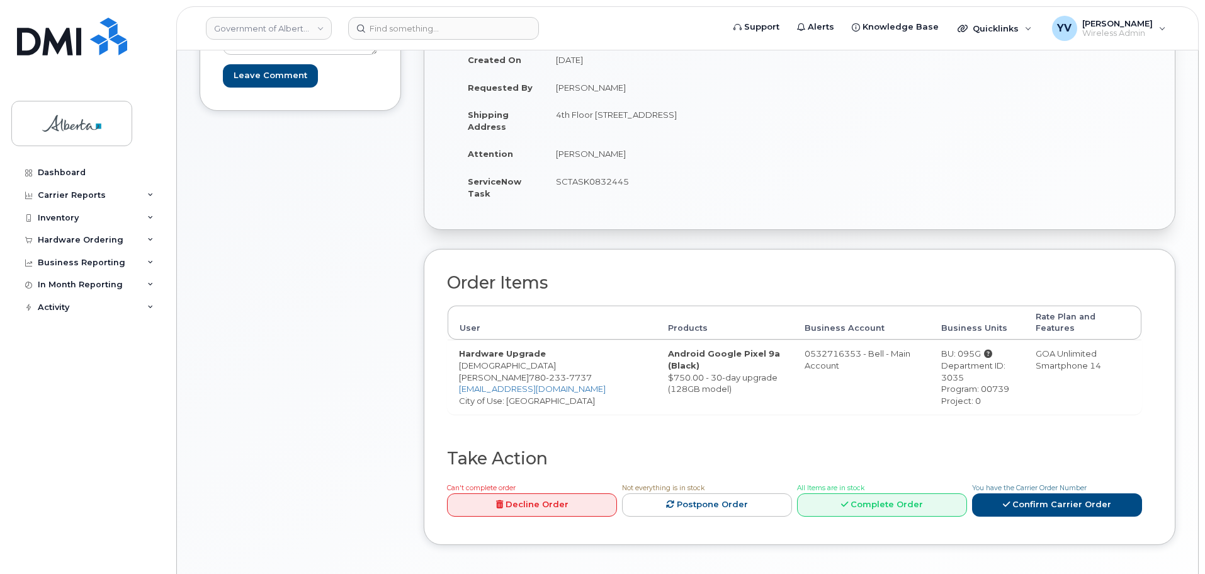
scroll to position [167, 0]
